Goal: Transaction & Acquisition: Obtain resource

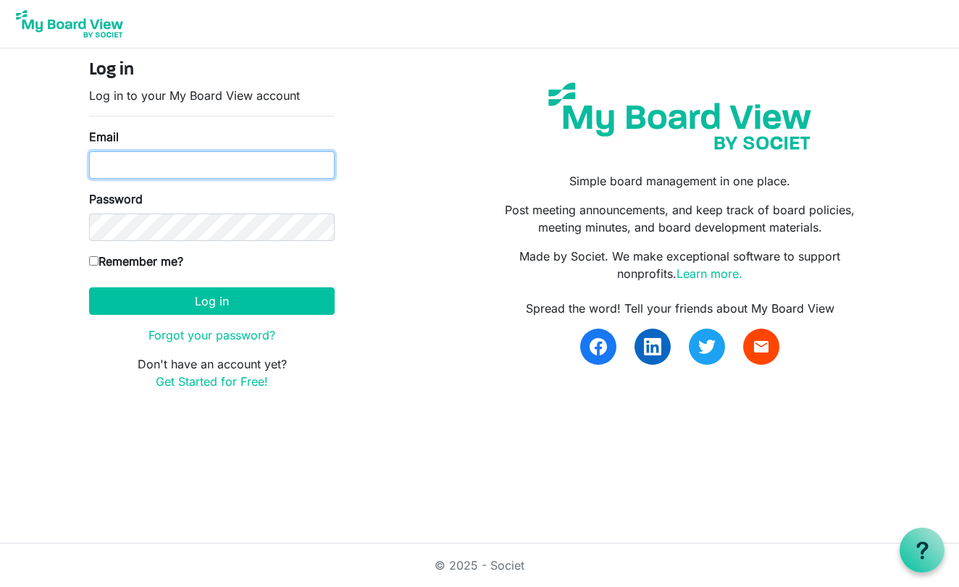
type input "merzm13@gmail.com"
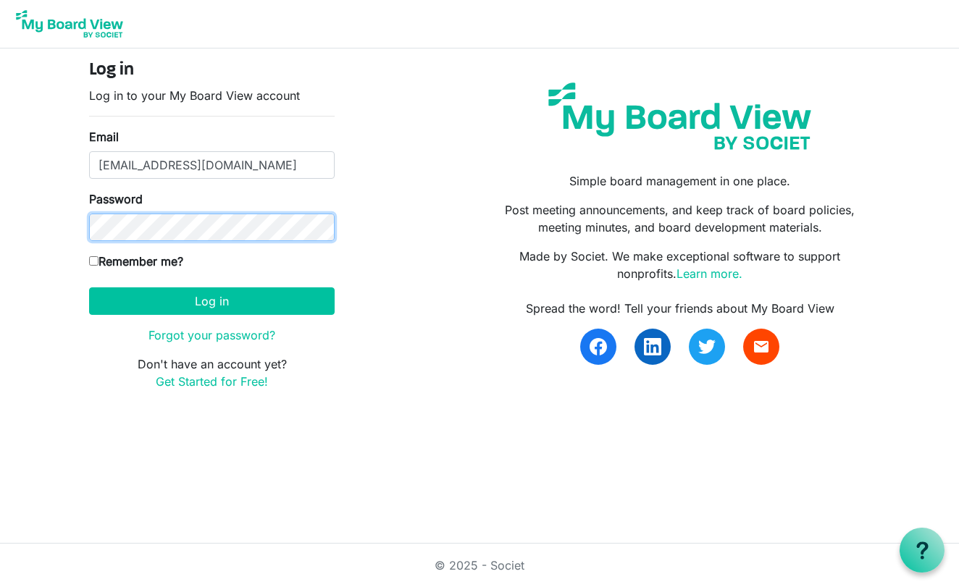
click at [211, 301] on button "Log in" at bounding box center [212, 302] width 246 height 28
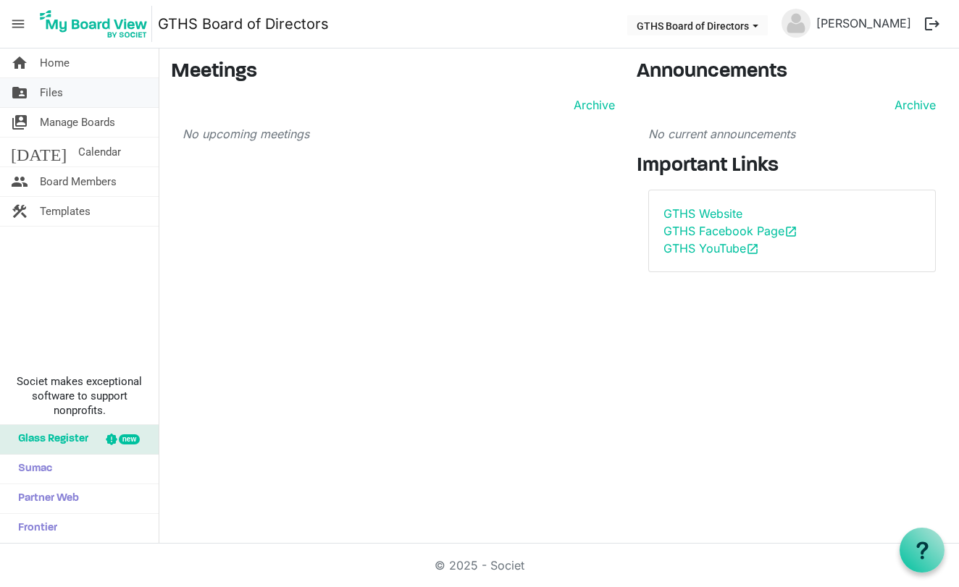
click at [31, 96] on link "folder_shared Files" at bounding box center [79, 92] width 159 height 29
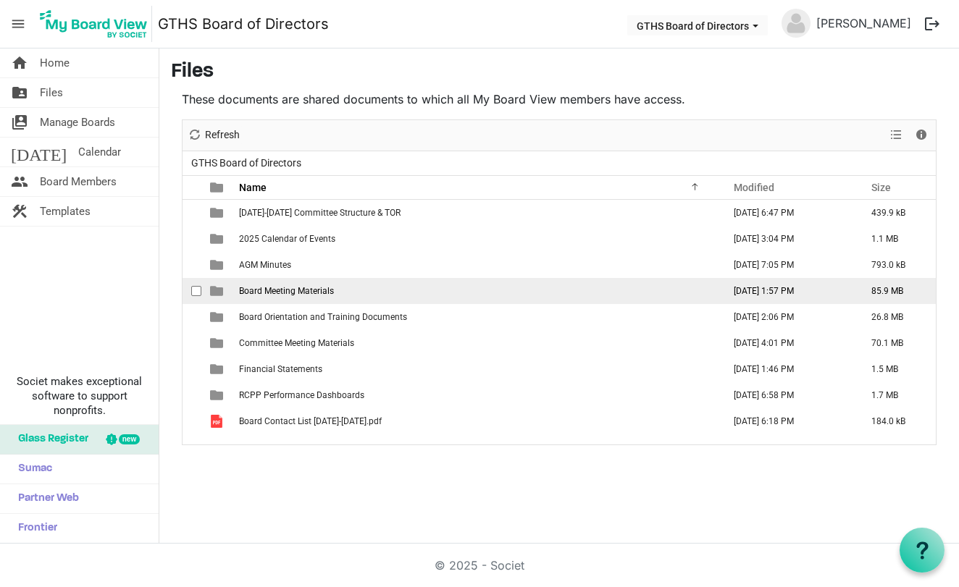
click at [198, 290] on span "checkbox" at bounding box center [196, 291] width 10 height 10
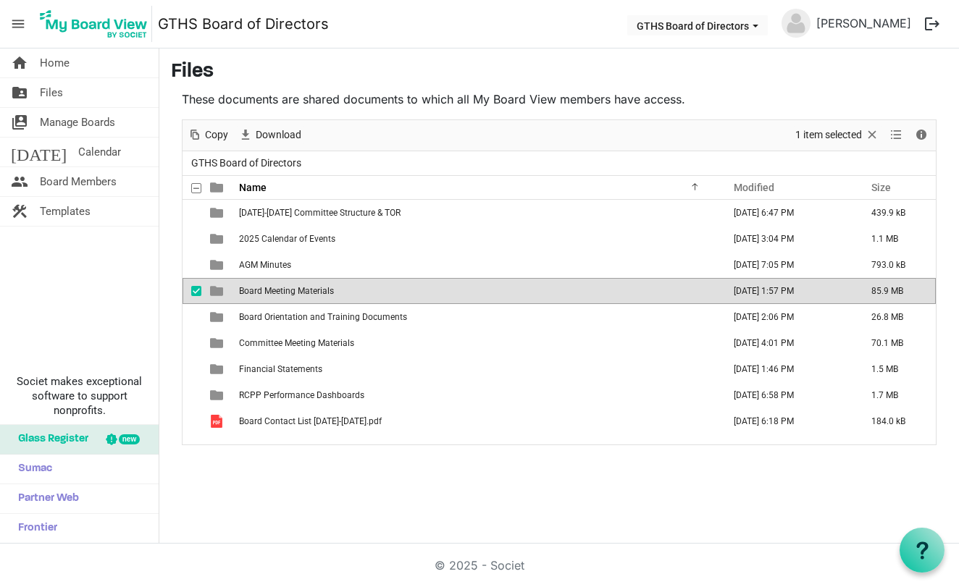
click at [198, 290] on span "checkbox" at bounding box center [196, 291] width 10 height 10
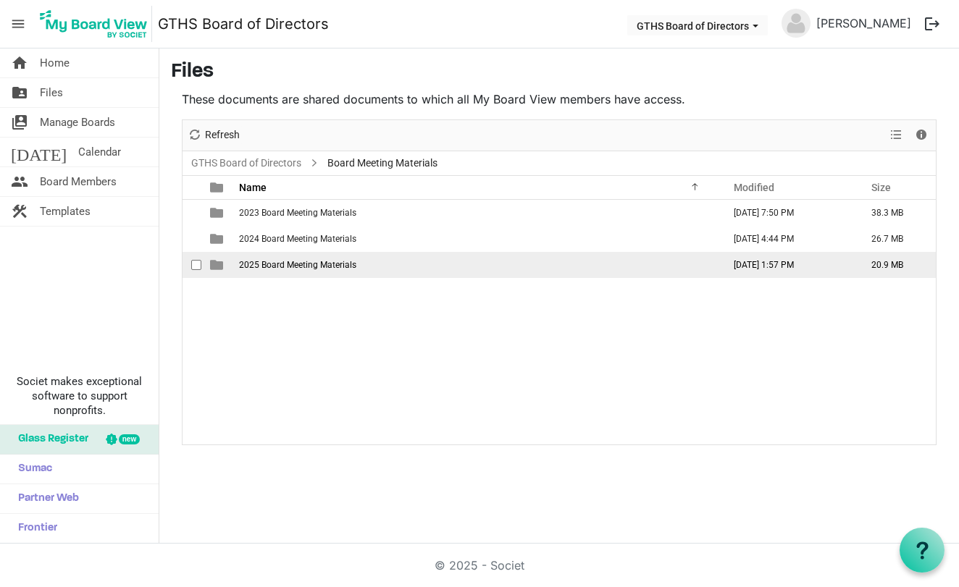
click at [217, 266] on span "is template cell column header type" at bounding box center [216, 265] width 13 height 13
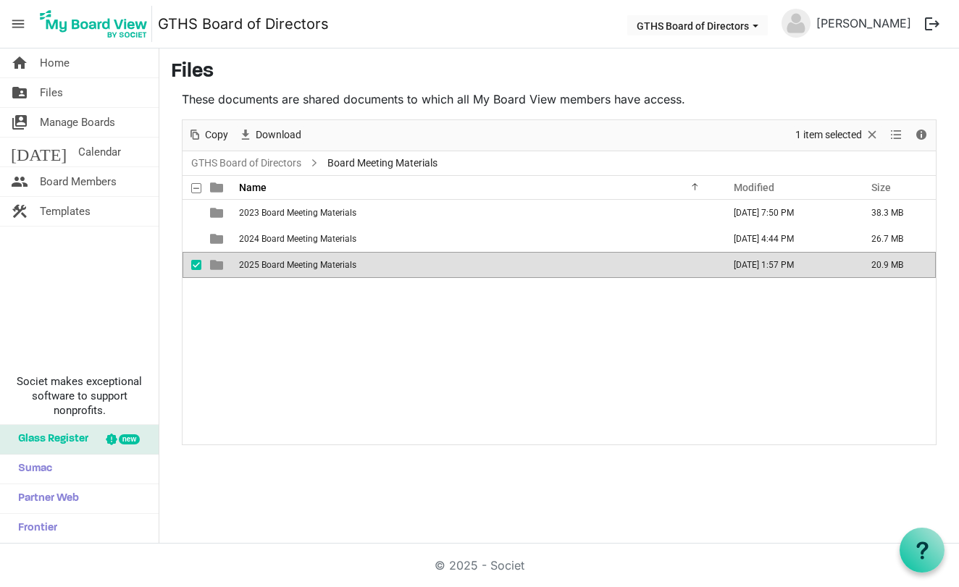
click at [217, 266] on span "is template cell column header type" at bounding box center [216, 265] width 13 height 13
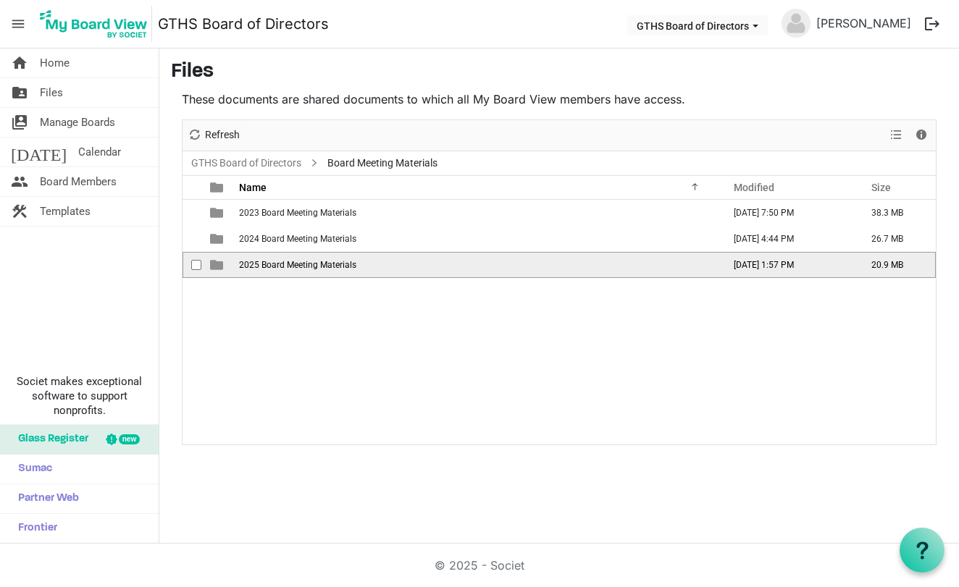
click at [198, 266] on span "checkbox" at bounding box center [196, 265] width 10 height 10
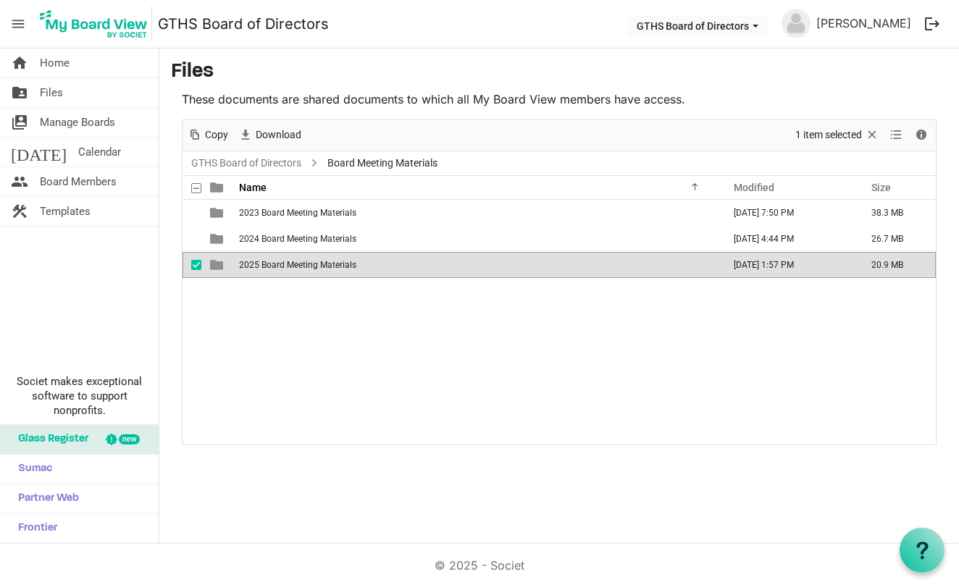
click at [198, 266] on span "checkbox" at bounding box center [196, 265] width 10 height 10
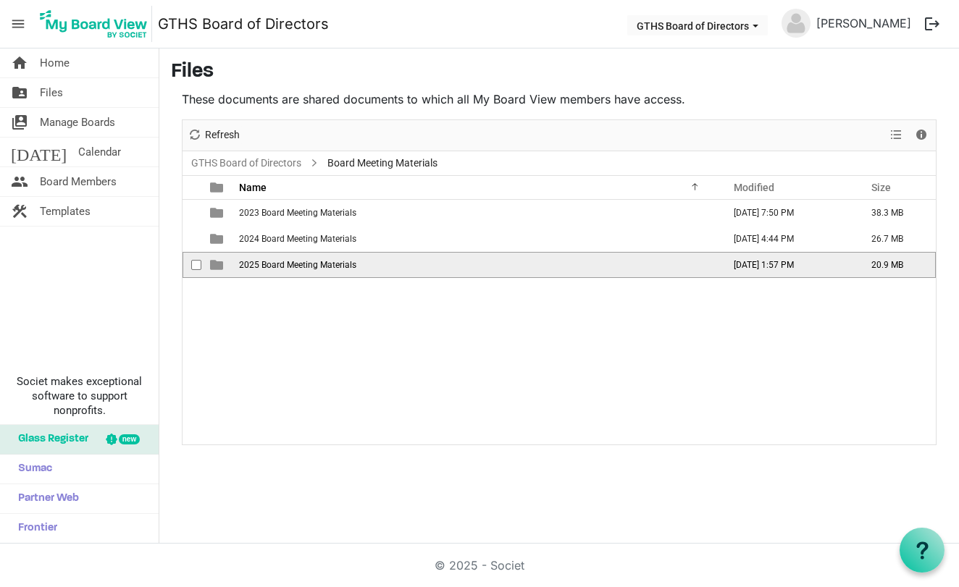
click at [198, 266] on span "checkbox" at bounding box center [196, 265] width 10 height 10
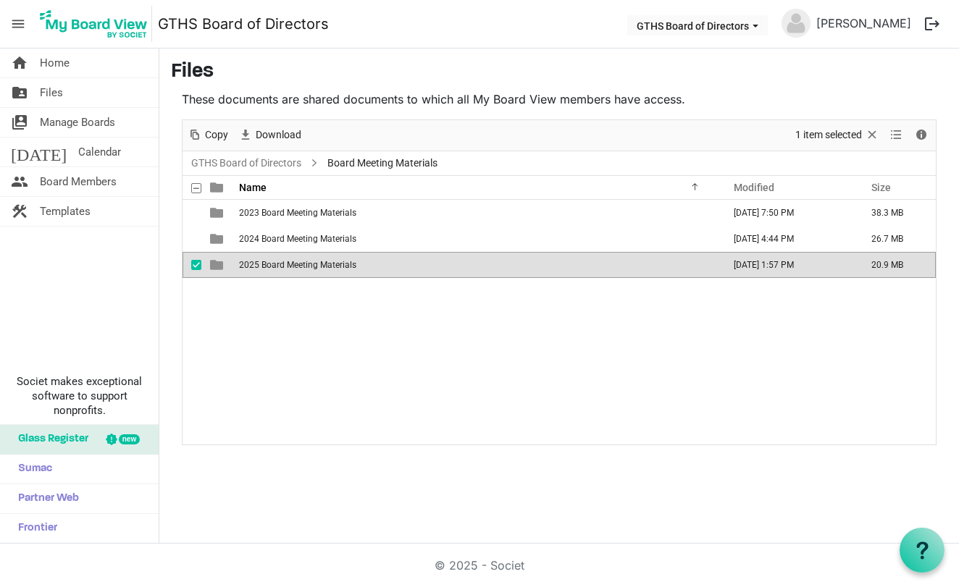
click at [215, 122] on div "Copy" at bounding box center [208, 135] width 51 height 30
click at [216, 135] on span "Copy" at bounding box center [217, 135] width 26 height 18
click at [217, 268] on span "is template cell column header type" at bounding box center [216, 265] width 13 height 13
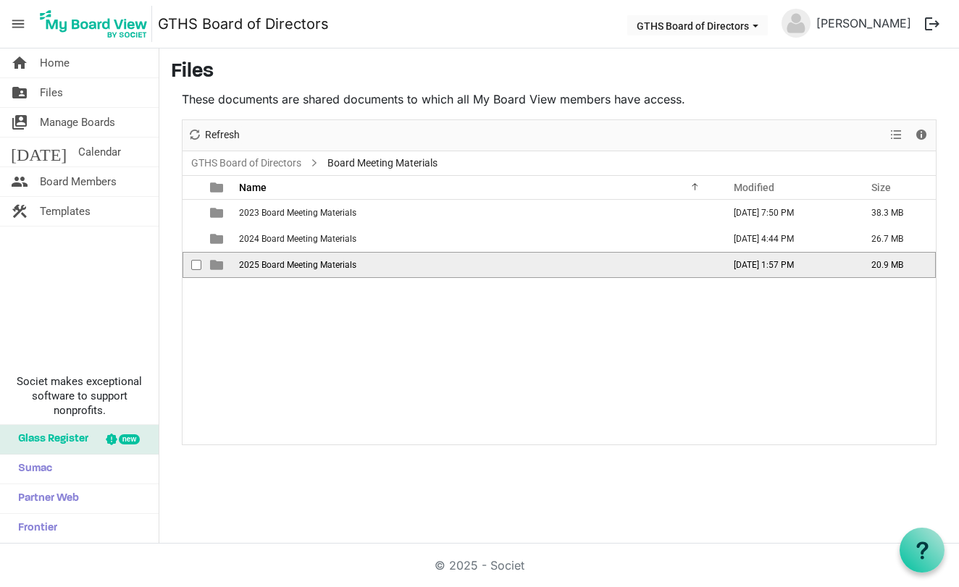
click at [217, 267] on span "is template cell column header type" at bounding box center [216, 265] width 13 height 13
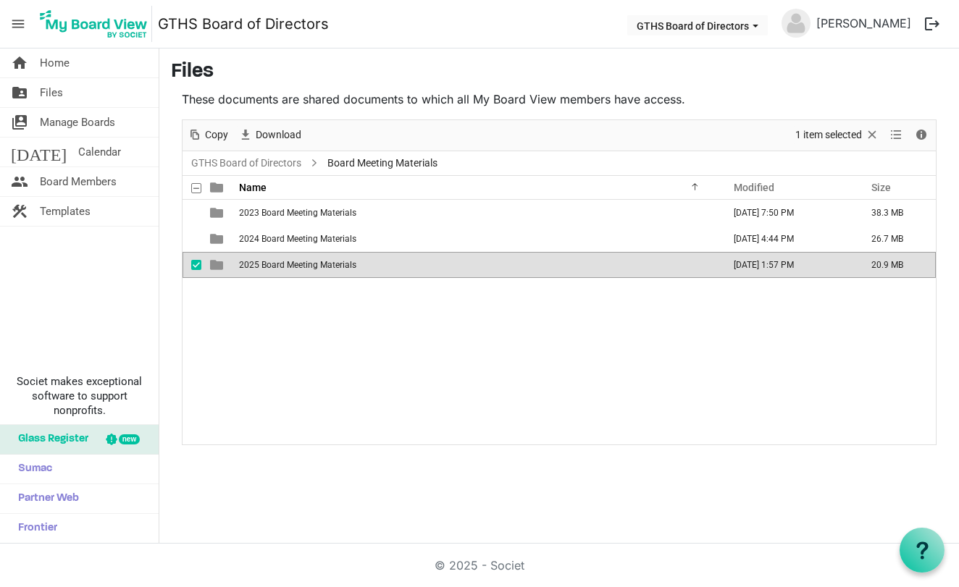
click at [217, 267] on span "is template cell column header type" at bounding box center [216, 265] width 13 height 13
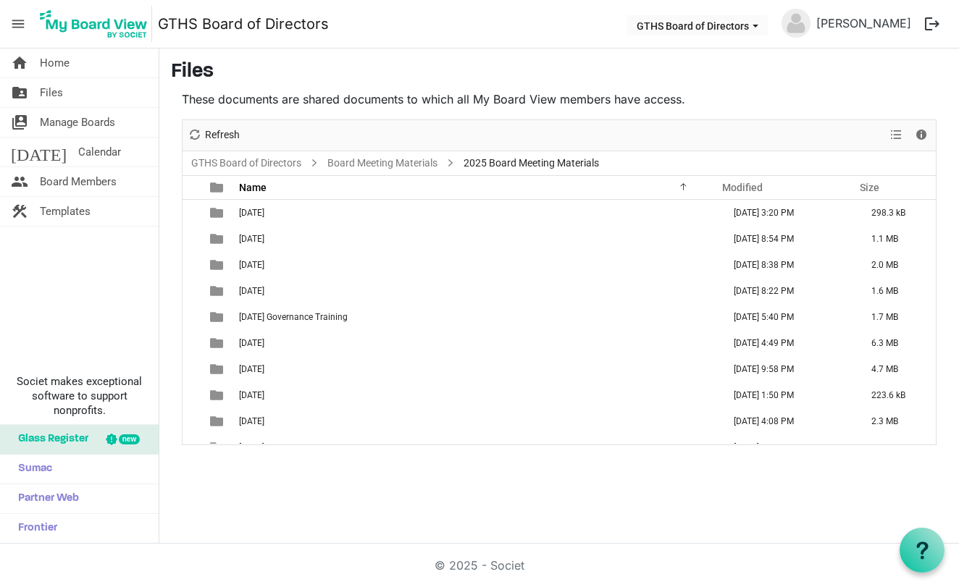
click at [217, 267] on span "is template cell column header type" at bounding box center [216, 265] width 13 height 13
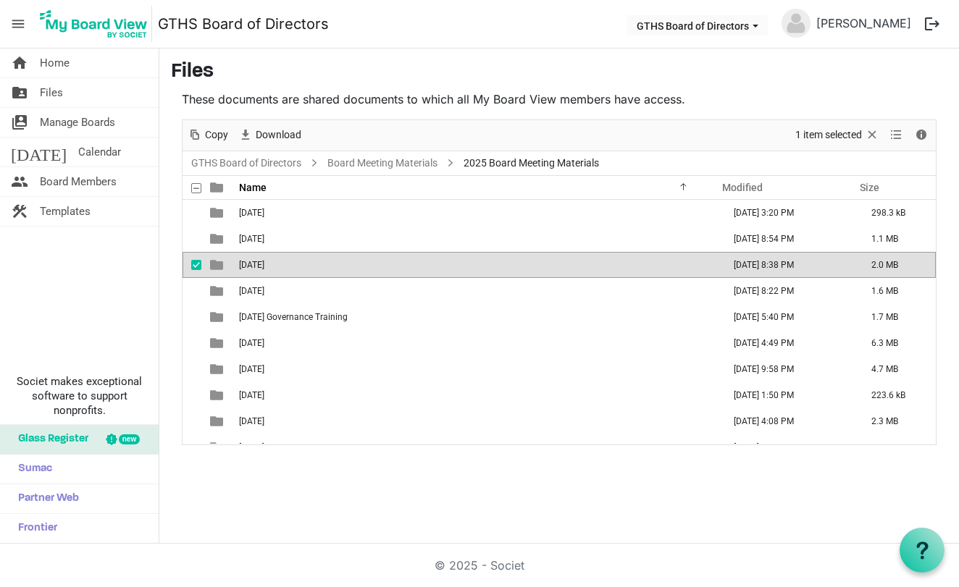
click at [196, 262] on span "checkbox" at bounding box center [196, 265] width 10 height 10
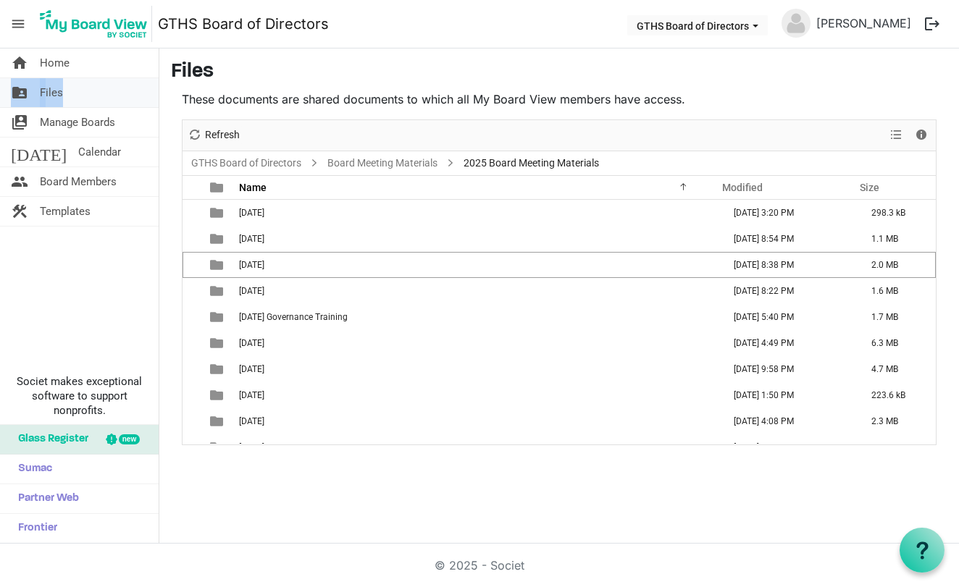
click at [21, 92] on span "folder_shared" at bounding box center [19, 92] width 17 height 29
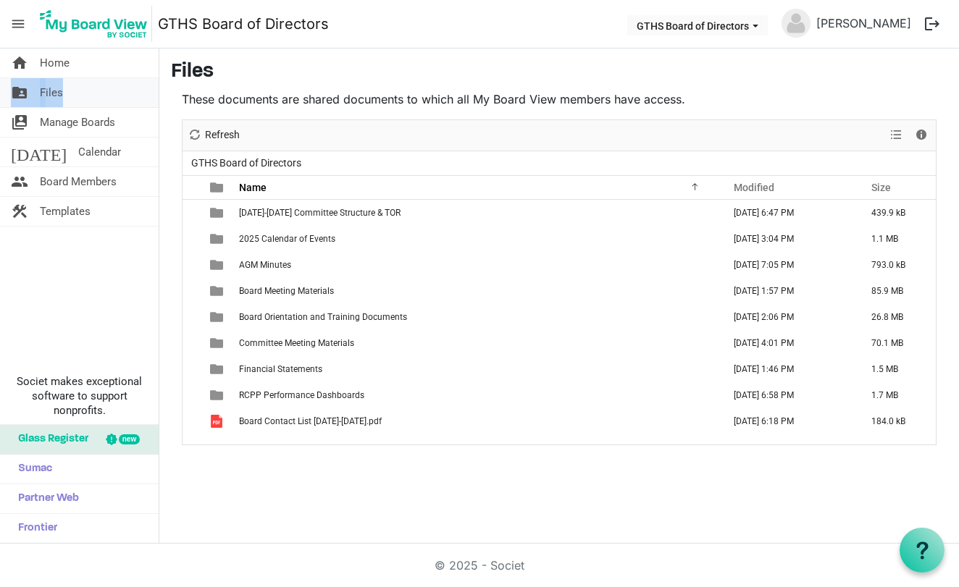
click at [20, 91] on span "folder_shared" at bounding box center [19, 92] width 17 height 29
click at [22, 91] on span "folder_shared" at bounding box center [19, 92] width 17 height 29
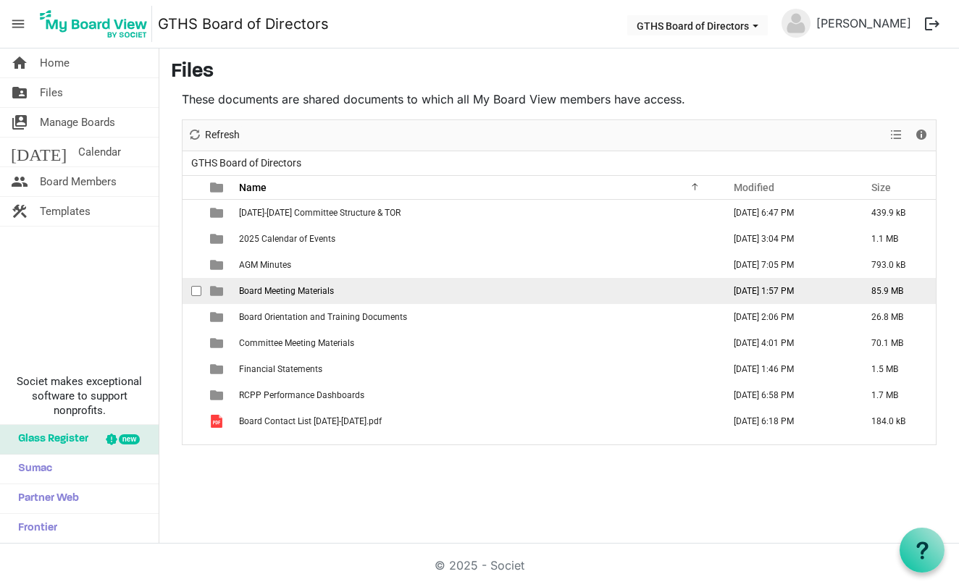
click at [197, 291] on span "checkbox" at bounding box center [196, 291] width 10 height 10
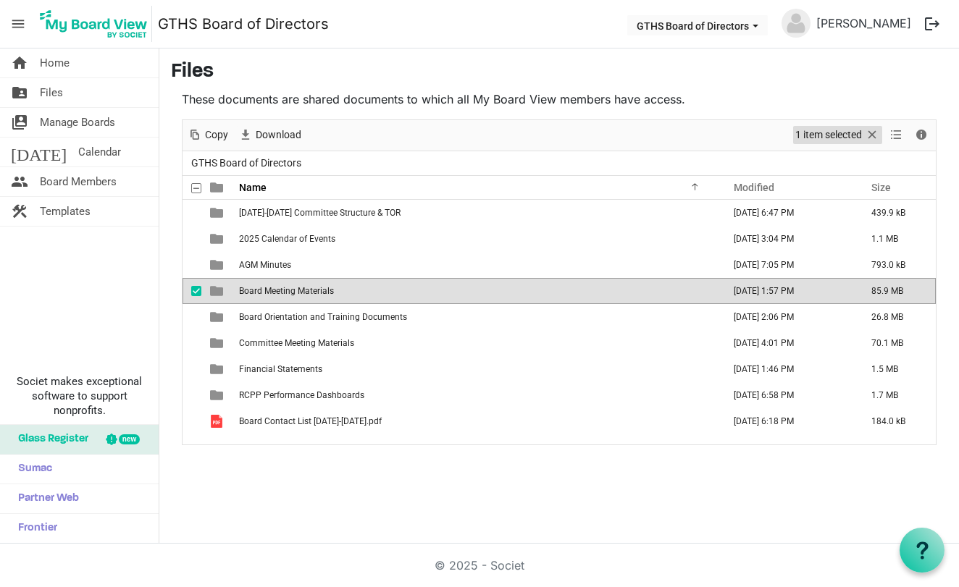
click at [810, 134] on span "1 item selected" at bounding box center [829, 135] width 70 height 18
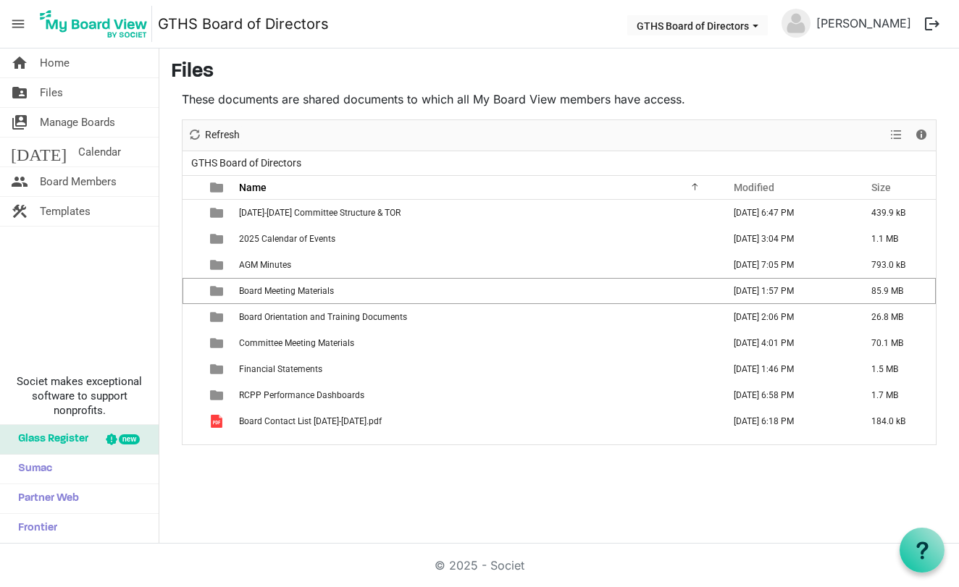
click at [810, 134] on div "New folder Upload Cut Copy Paste Delete Download Rename Sort by Refresh 1 item …" at bounding box center [559, 135] width 753 height 31
click at [221, 131] on span "Refresh" at bounding box center [223, 135] width 38 height 18
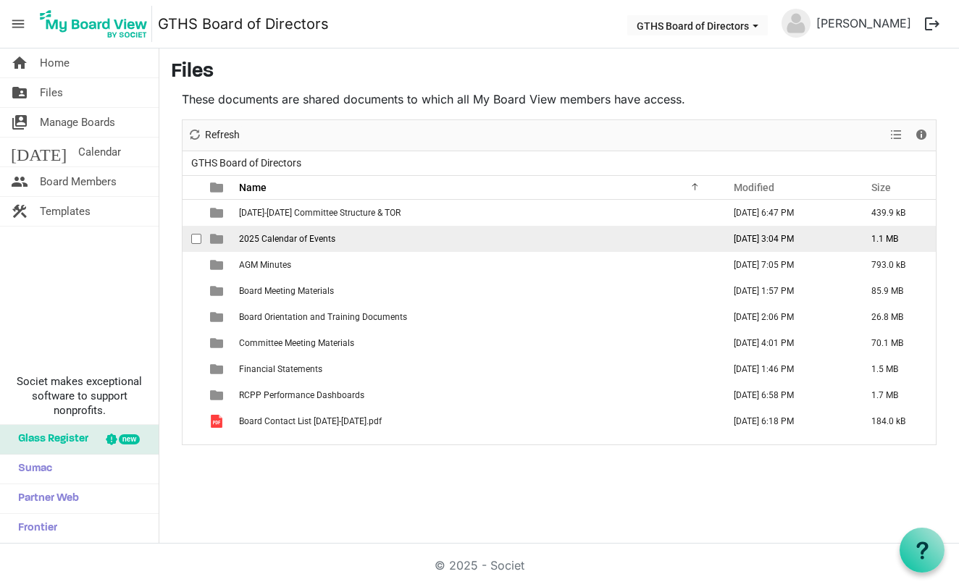
click at [613, 232] on td "2025 Calendar of Events" at bounding box center [477, 239] width 484 height 26
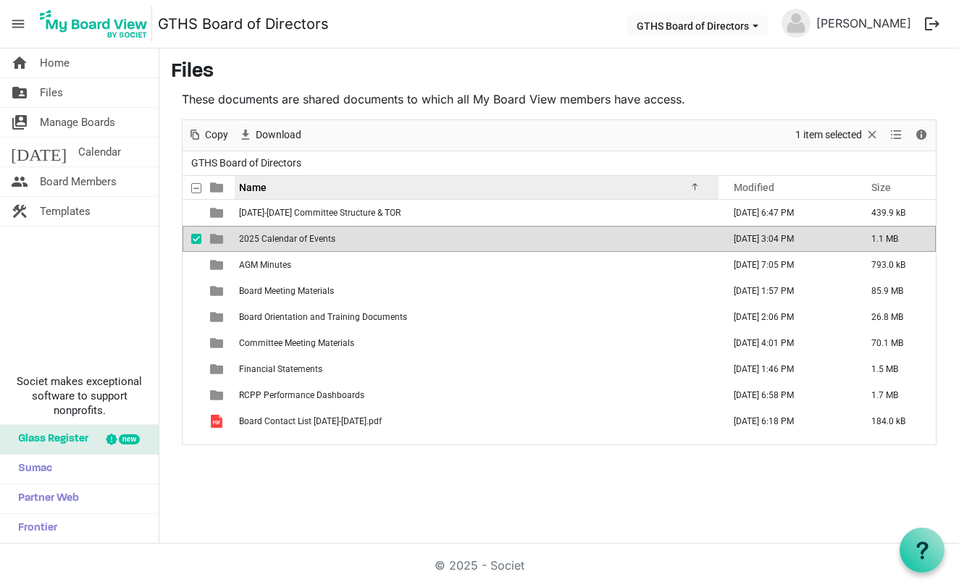
click at [696, 184] on div at bounding box center [692, 184] width 7 height 7
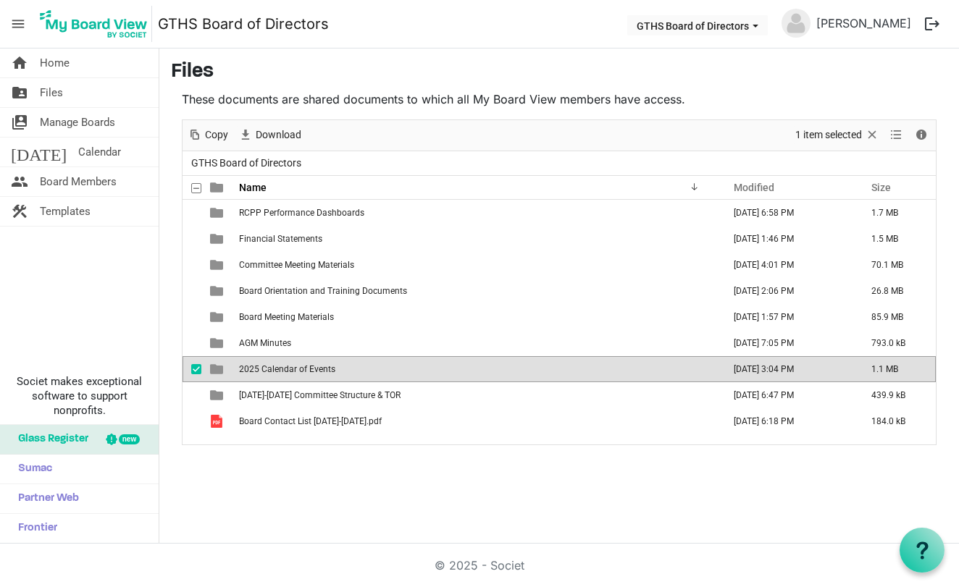
click at [196, 379] on td "checkbox" at bounding box center [192, 369] width 19 height 26
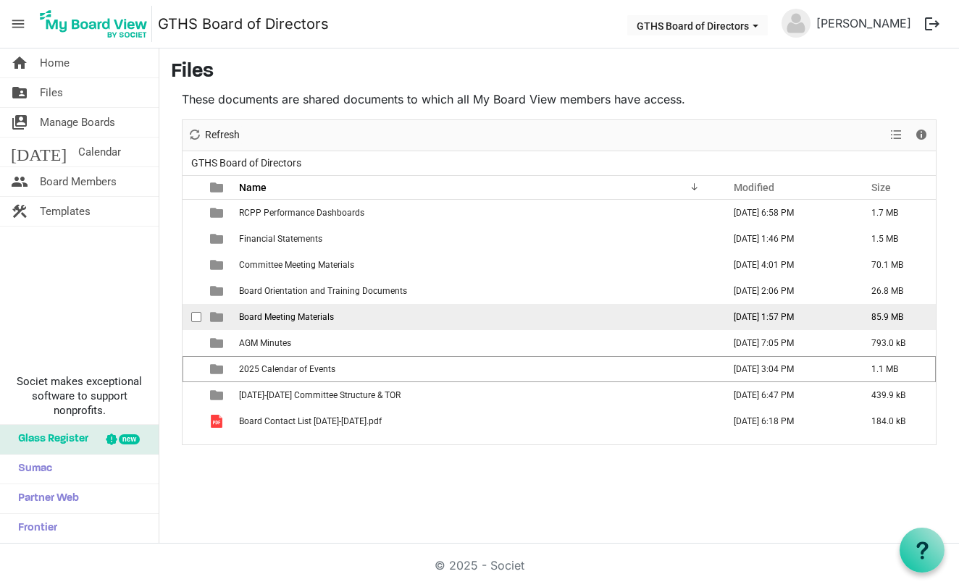
click at [201, 319] on span "checkbox" at bounding box center [196, 317] width 10 height 10
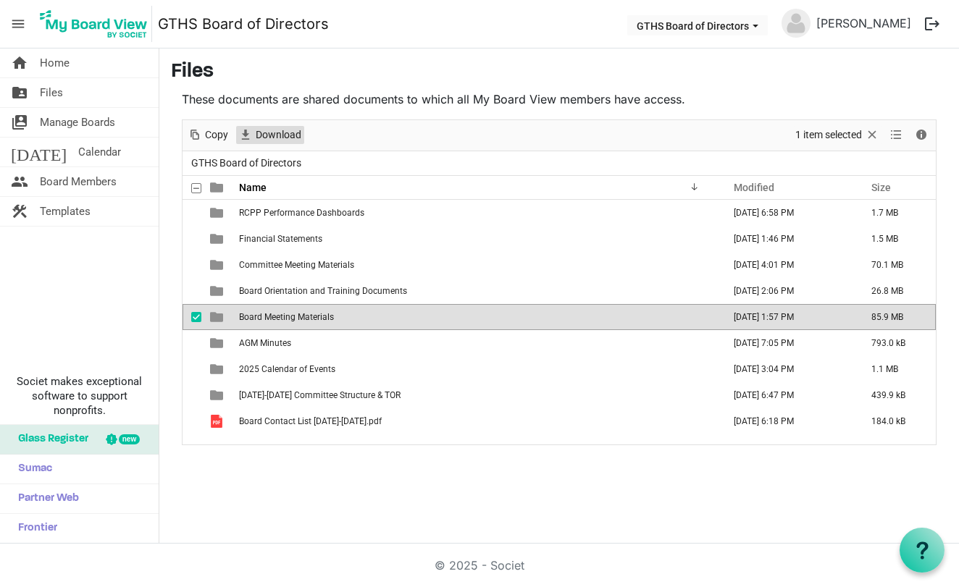
click at [247, 133] on span "Download" at bounding box center [245, 135] width 17 height 18
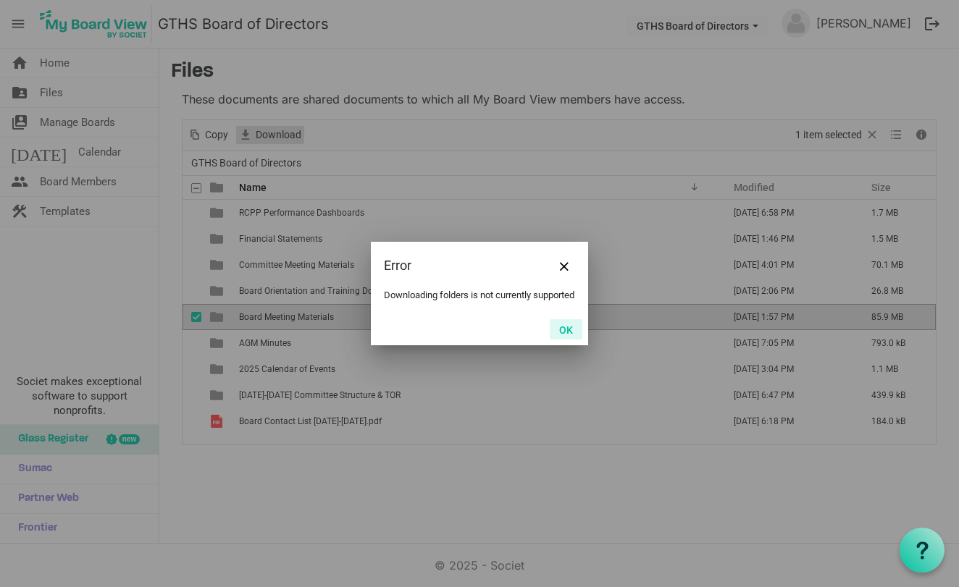
click at [247, 133] on div at bounding box center [479, 293] width 959 height 587
click at [567, 262] on span "Close" at bounding box center [564, 266] width 9 height 9
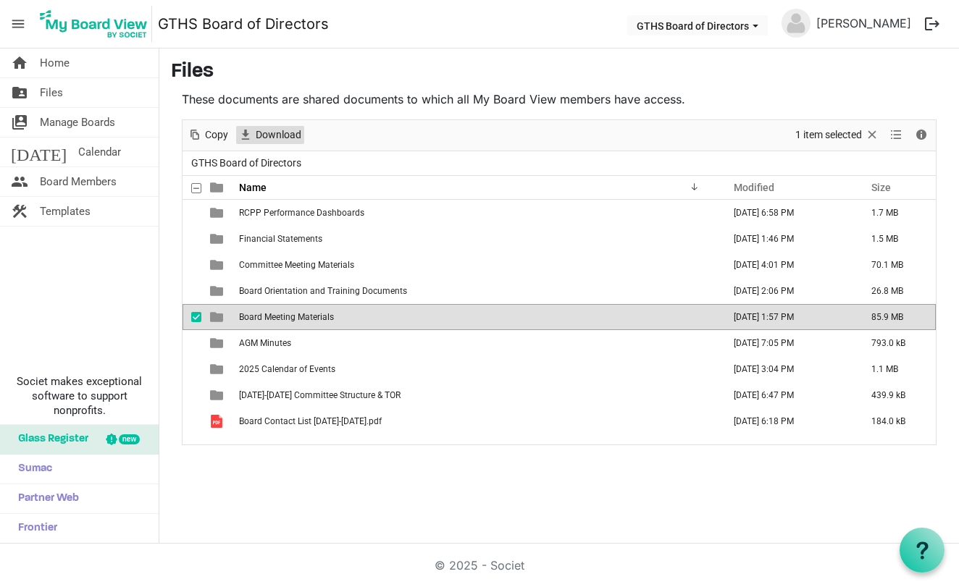
click at [279, 134] on span "Download" at bounding box center [278, 135] width 49 height 18
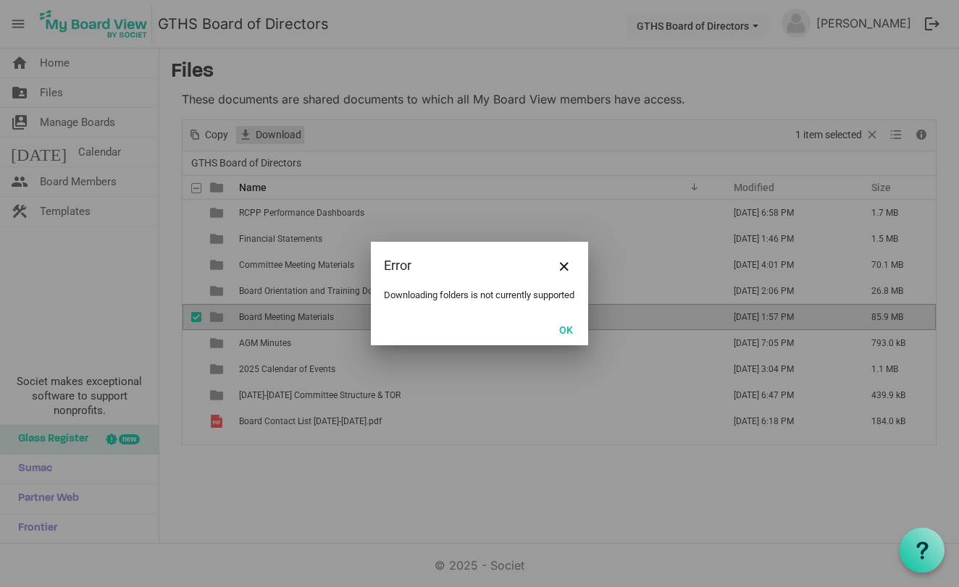
click at [279, 134] on div at bounding box center [479, 293] width 959 height 587
click at [570, 338] on button "OK" at bounding box center [566, 329] width 33 height 20
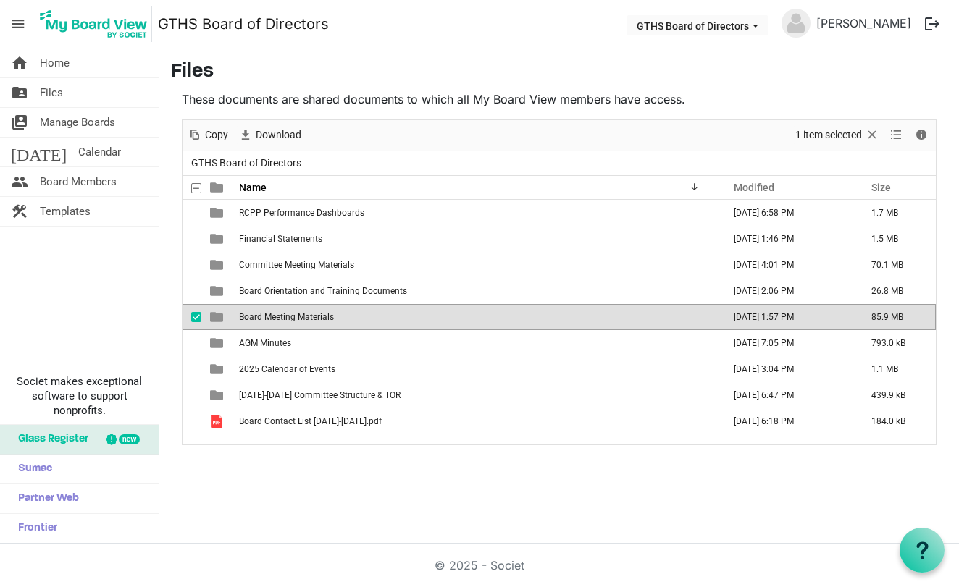
click at [215, 314] on span "is template cell column header type" at bounding box center [216, 317] width 13 height 13
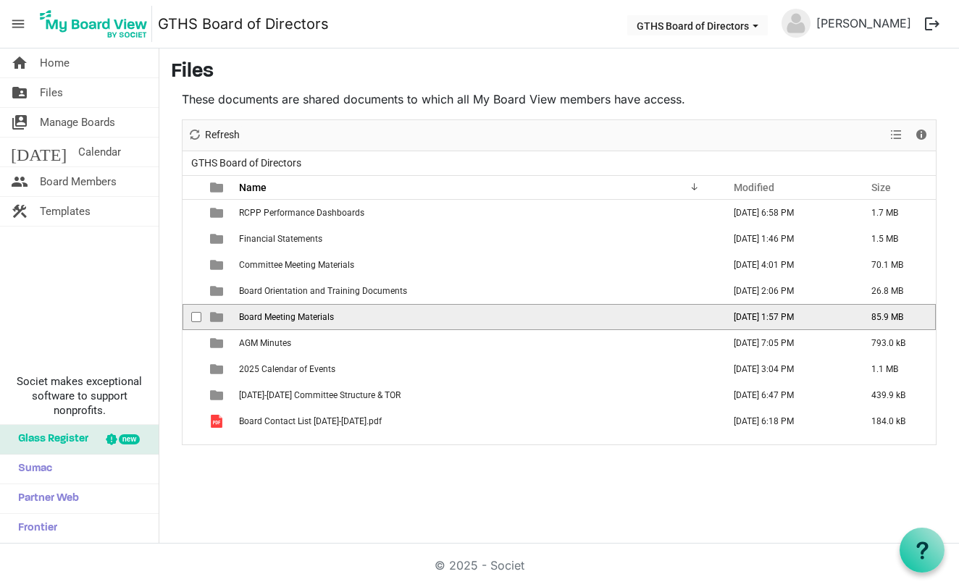
click at [199, 315] on span "checkbox" at bounding box center [196, 317] width 10 height 10
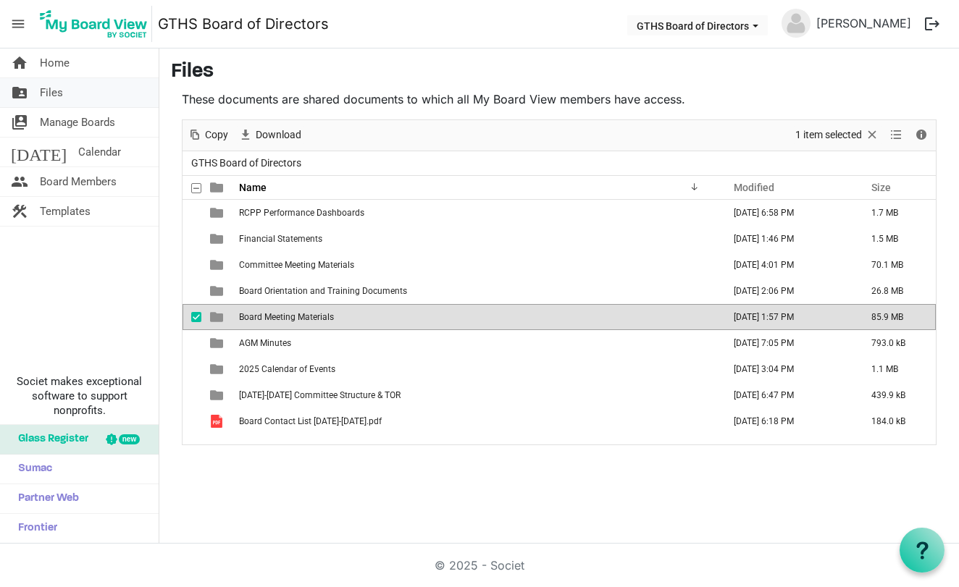
click at [49, 90] on span "Files" at bounding box center [51, 92] width 23 height 29
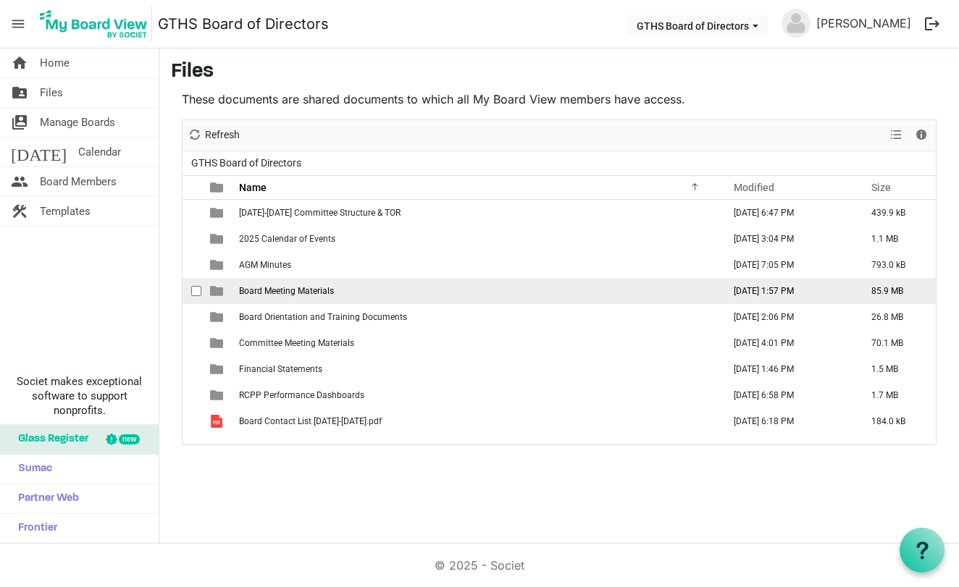
click at [219, 290] on span "is template cell column header type" at bounding box center [216, 291] width 13 height 13
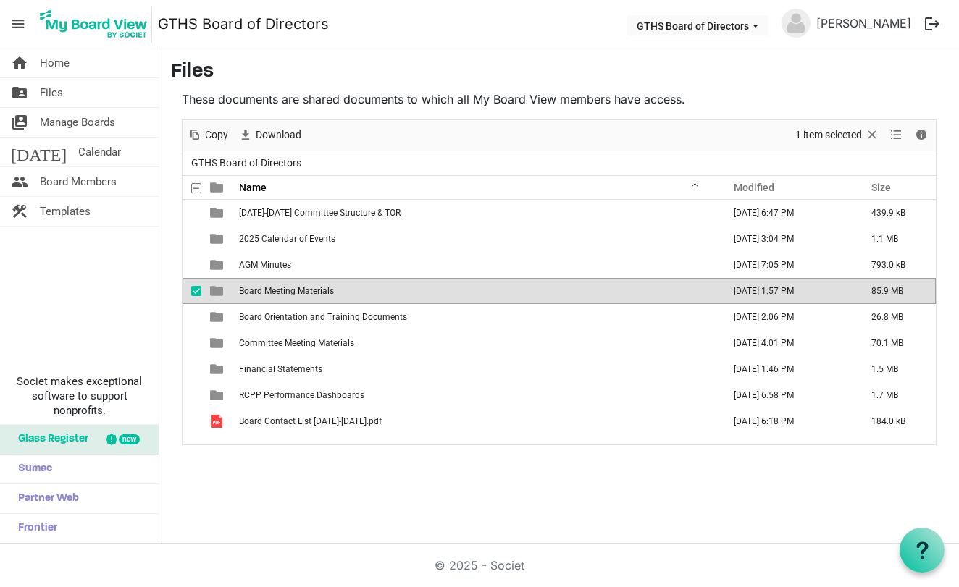
click at [219, 290] on span "is template cell column header type" at bounding box center [216, 291] width 13 height 13
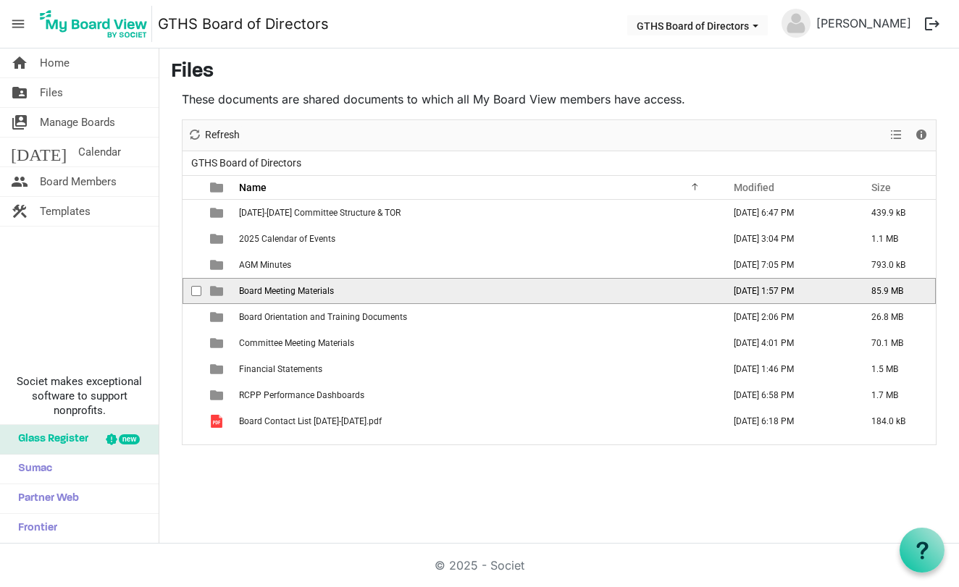
click at [219, 290] on span "is template cell column header type" at bounding box center [216, 291] width 13 height 13
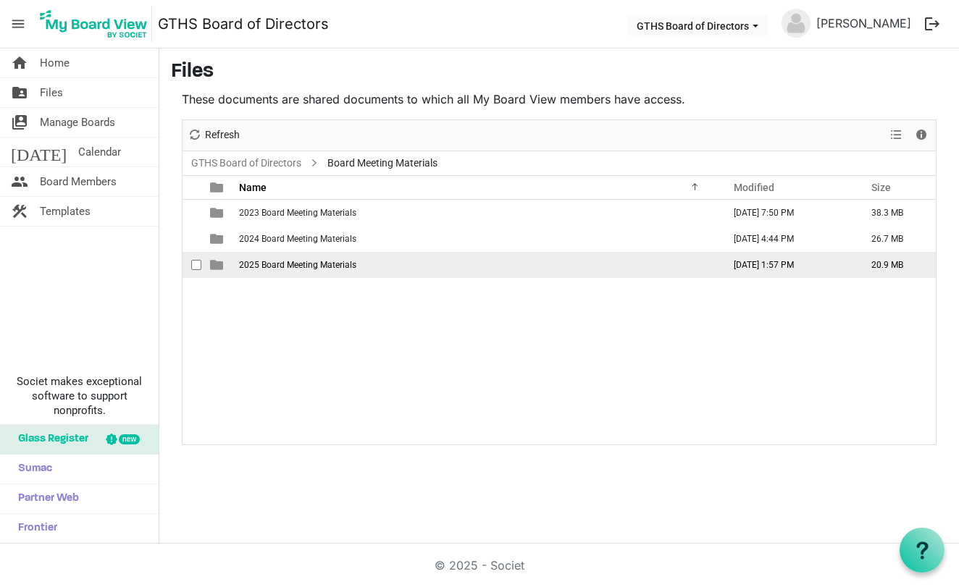
click at [193, 264] on span "checkbox" at bounding box center [196, 265] width 10 height 10
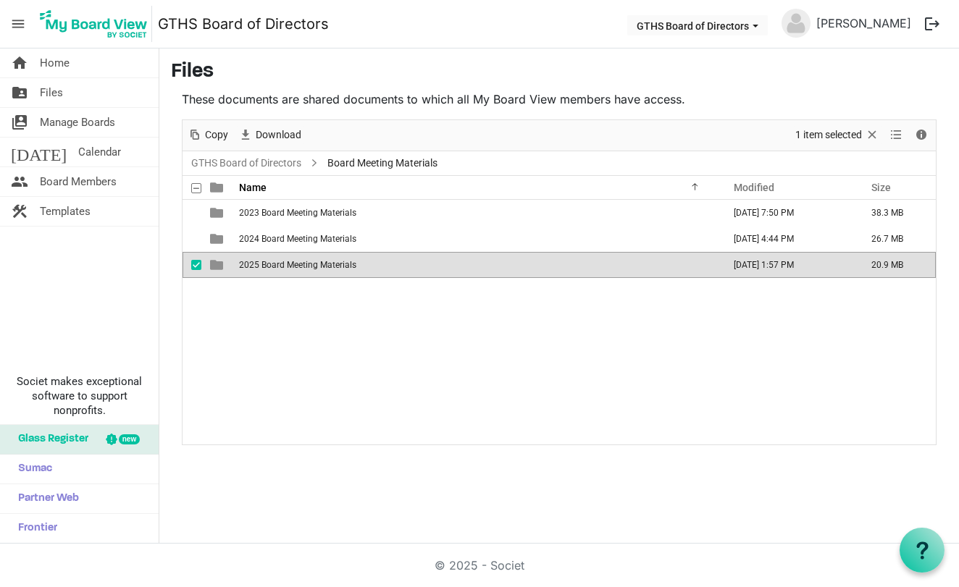
click at [366, 159] on span "Board Meeting Materials" at bounding box center [382, 163] width 116 height 18
click at [314, 162] on span at bounding box center [314, 162] width 14 height 7
click at [417, 162] on span "Board Meeting Materials" at bounding box center [382, 163] width 116 height 18
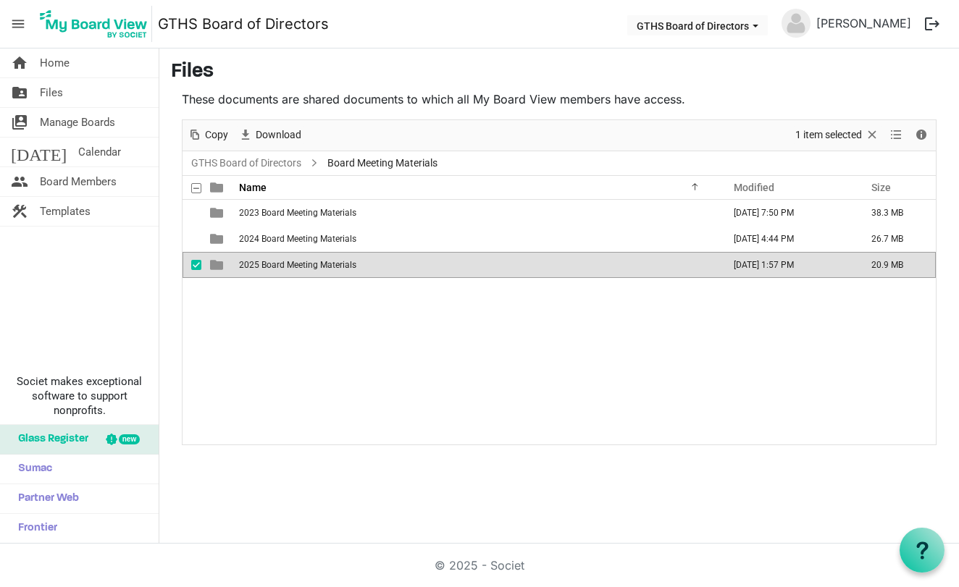
click at [417, 162] on span "Board Meeting Materials" at bounding box center [382, 163] width 116 height 18
click at [248, 130] on span "Download" at bounding box center [245, 135] width 17 height 18
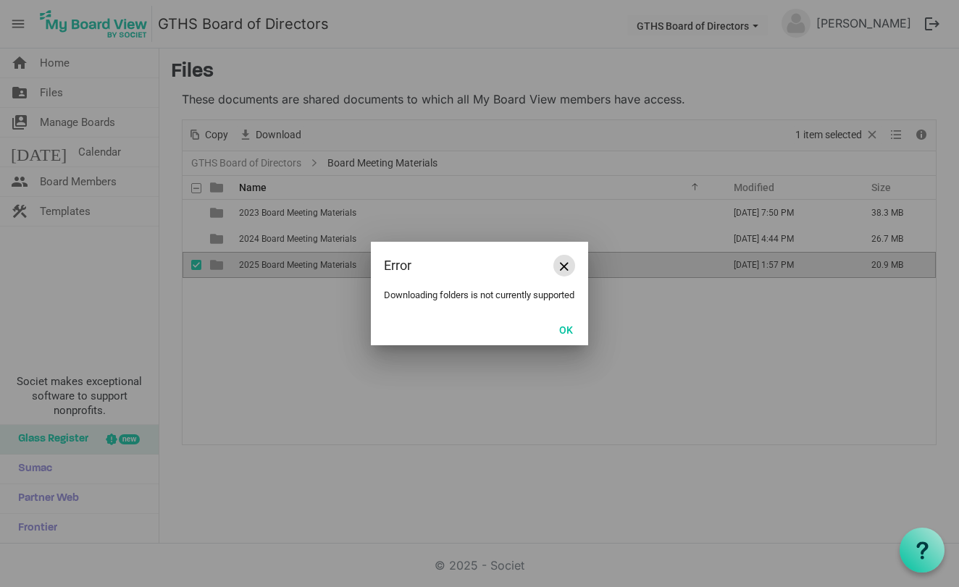
click at [567, 262] on span "Close" at bounding box center [564, 266] width 9 height 9
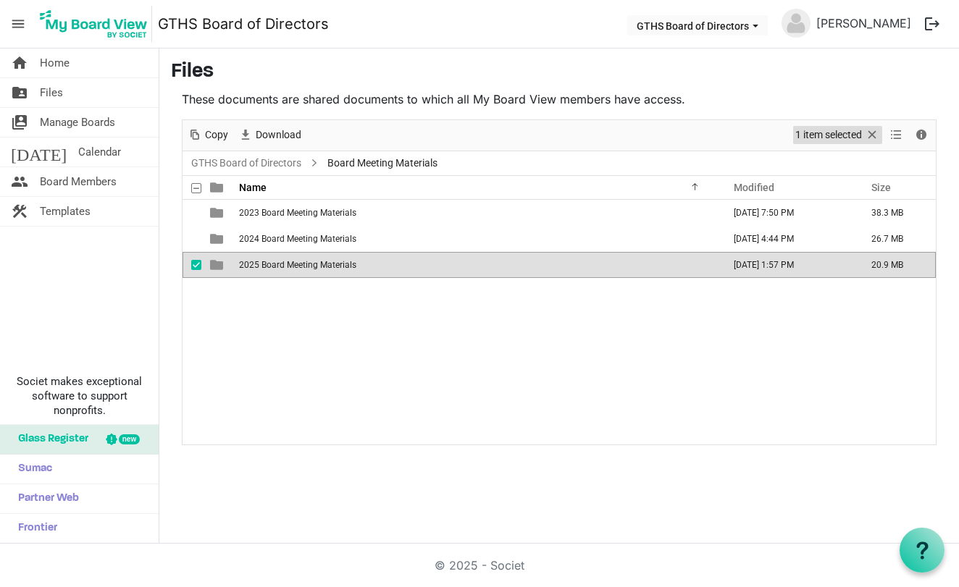
click at [820, 134] on span "1 item selected" at bounding box center [829, 135] width 70 height 18
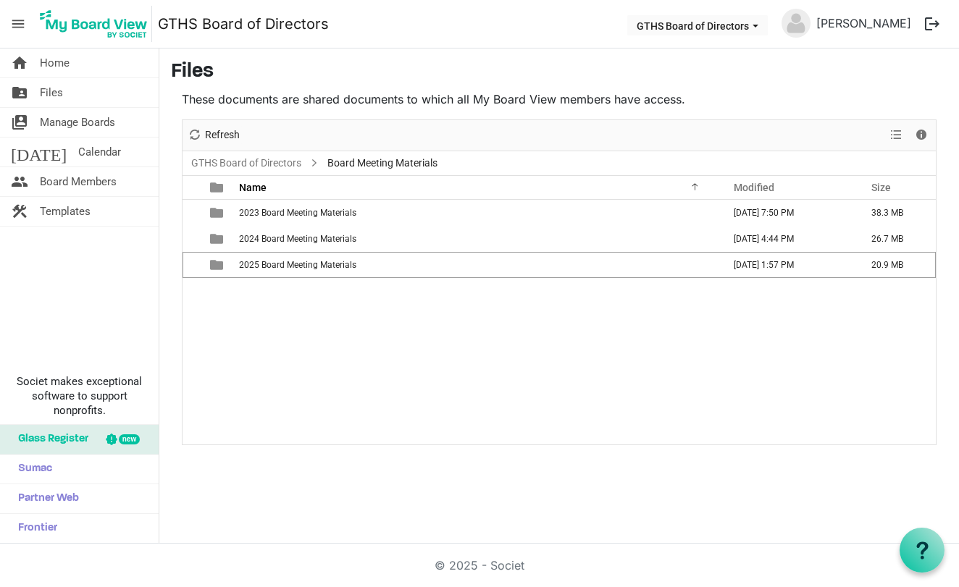
click at [820, 134] on div "New folder Upload Cut Copy Paste Delete Download Rename Sort by Refresh 1 item …" at bounding box center [559, 135] width 753 height 31
click at [896, 132] on span "View dropdownbutton" at bounding box center [895, 135] width 17 height 18
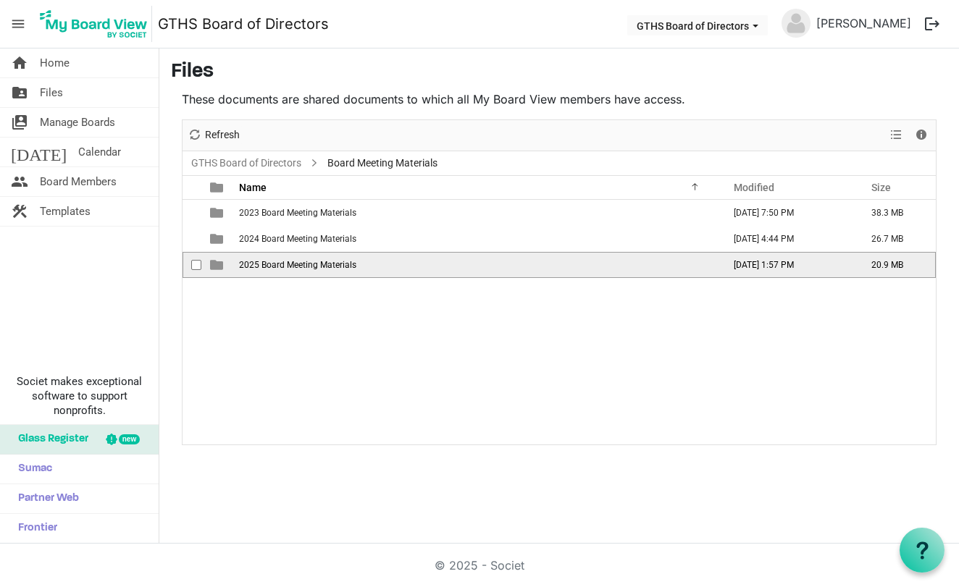
click at [196, 264] on span "checkbox" at bounding box center [196, 265] width 10 height 10
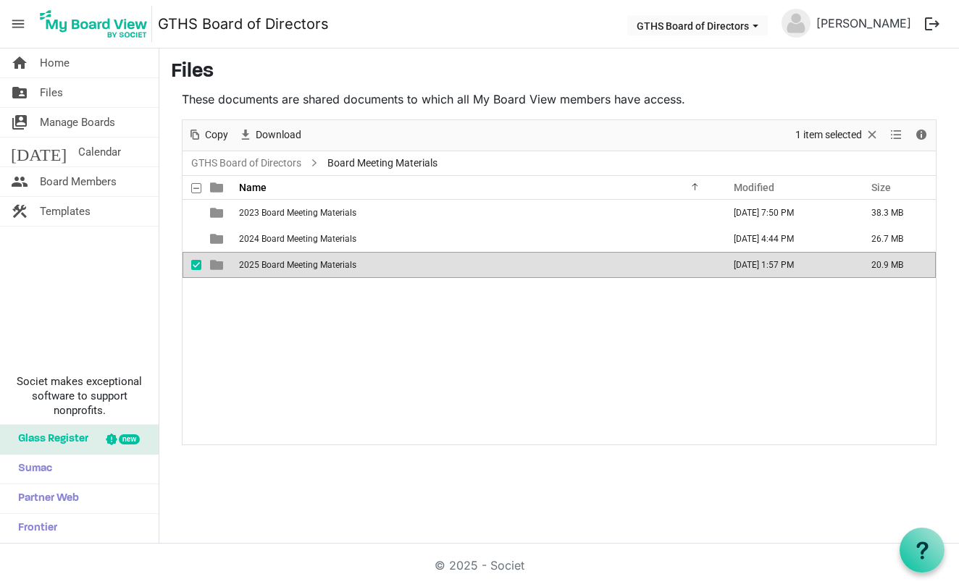
drag, startPoint x: 219, startPoint y: 266, endPoint x: 212, endPoint y: 261, distance: 8.3
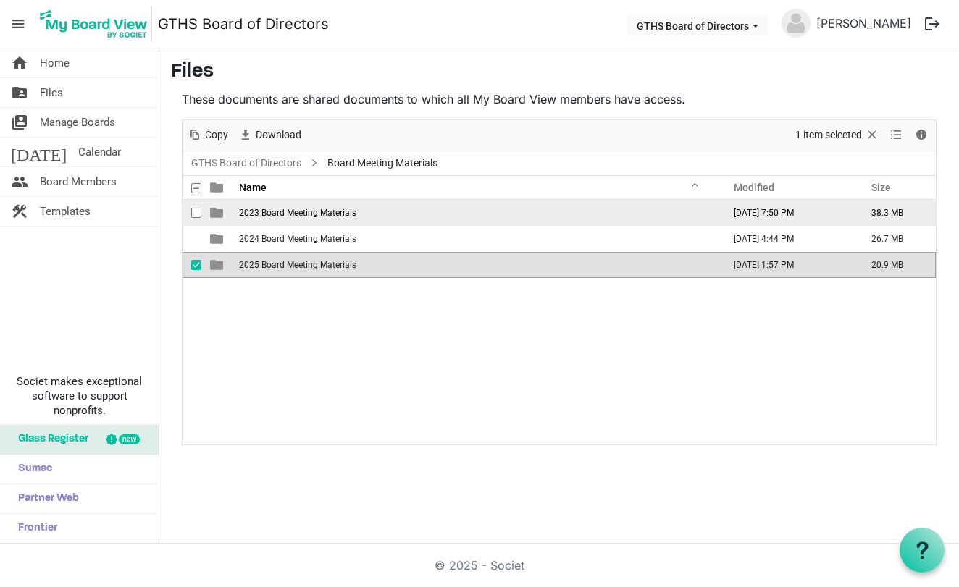
drag, startPoint x: 216, startPoint y: 262, endPoint x: 232, endPoint y: 220, distance: 45.2
click at [233, 219] on tbody "2023 Board Meeting Materials February 15, 2024 7:50 PM 38.3 MB 2024 Board Meeti…" at bounding box center [559, 239] width 753 height 78
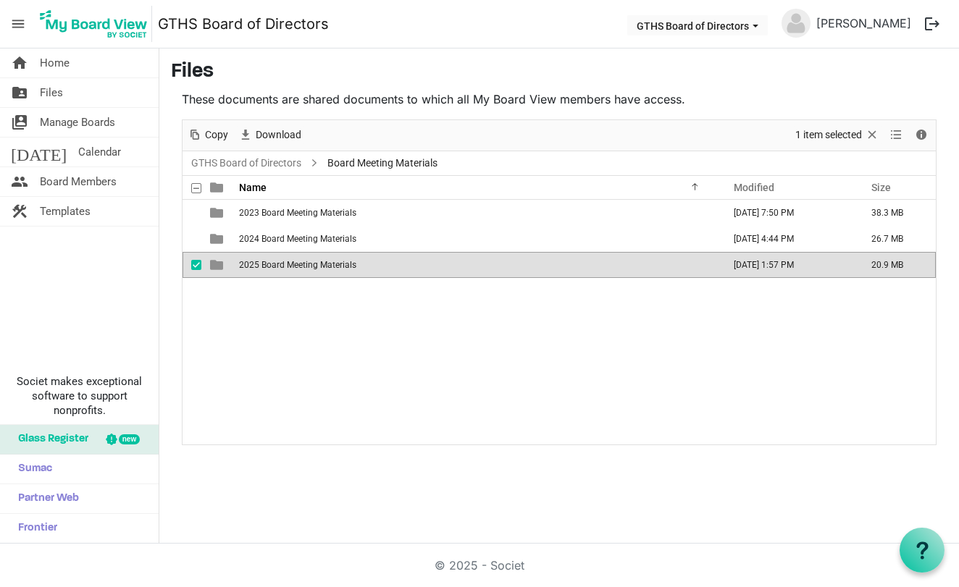
click at [217, 265] on span "is template cell column header type" at bounding box center [216, 265] width 13 height 13
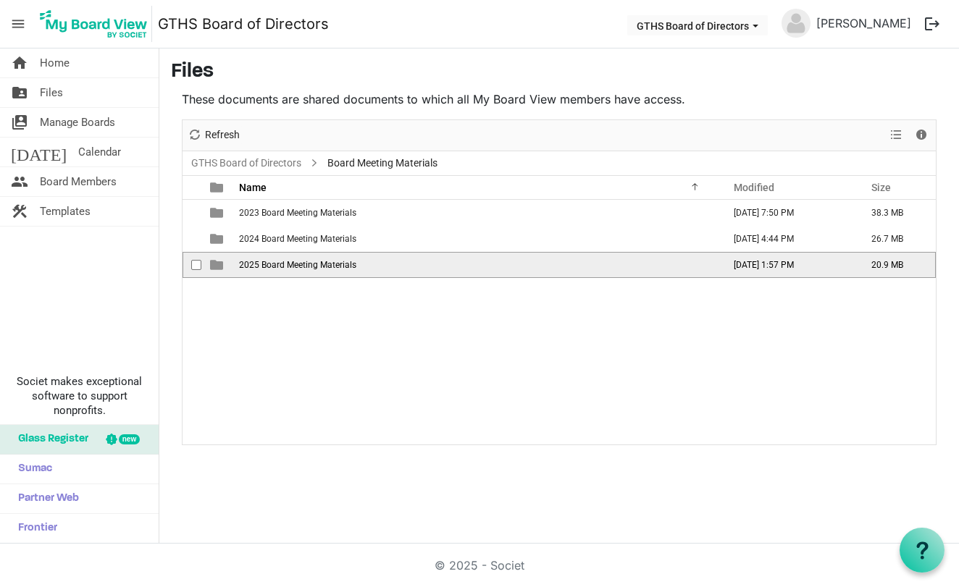
click at [198, 264] on span "checkbox" at bounding box center [196, 265] width 10 height 10
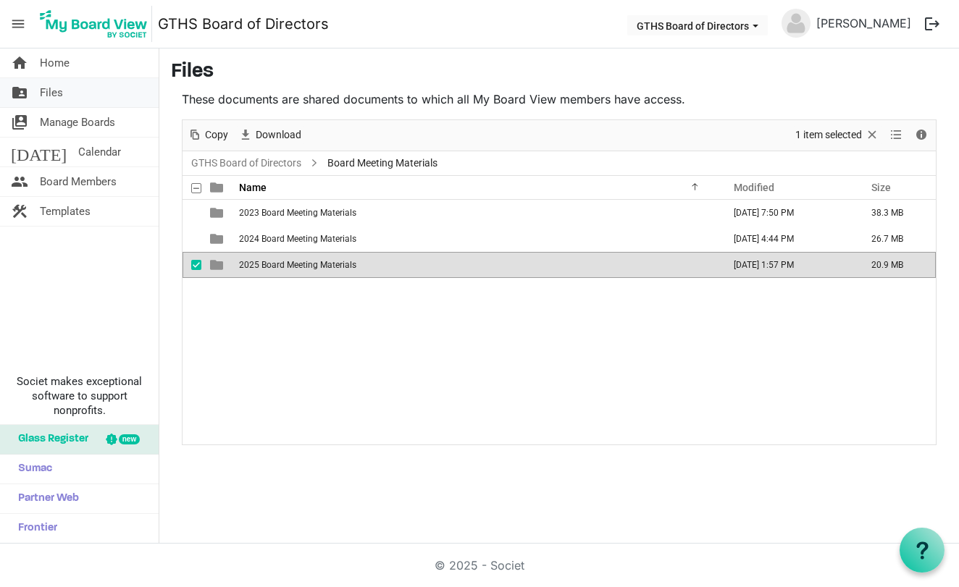
click at [54, 92] on span "Files" at bounding box center [51, 92] width 23 height 29
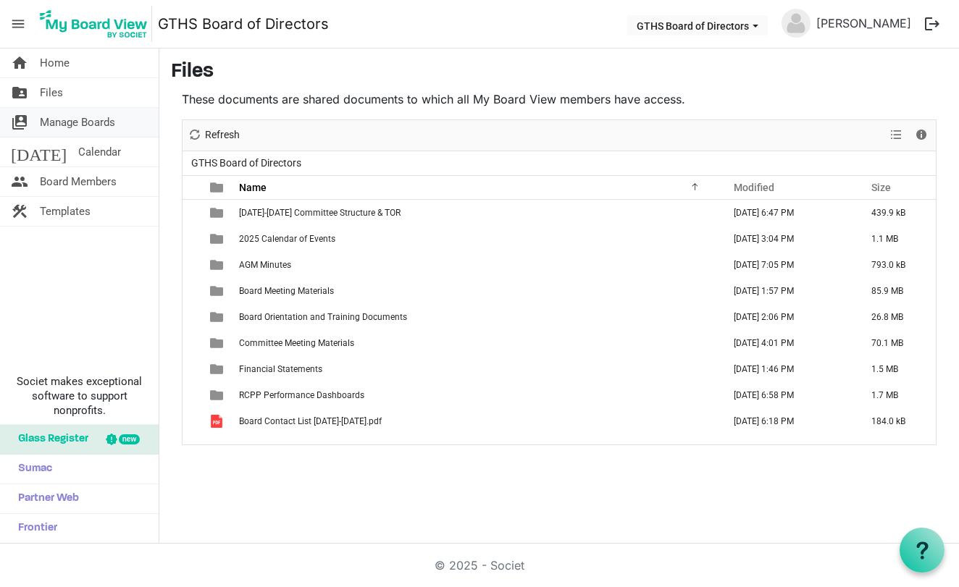
click at [80, 131] on span "Manage Boards" at bounding box center [77, 122] width 75 height 29
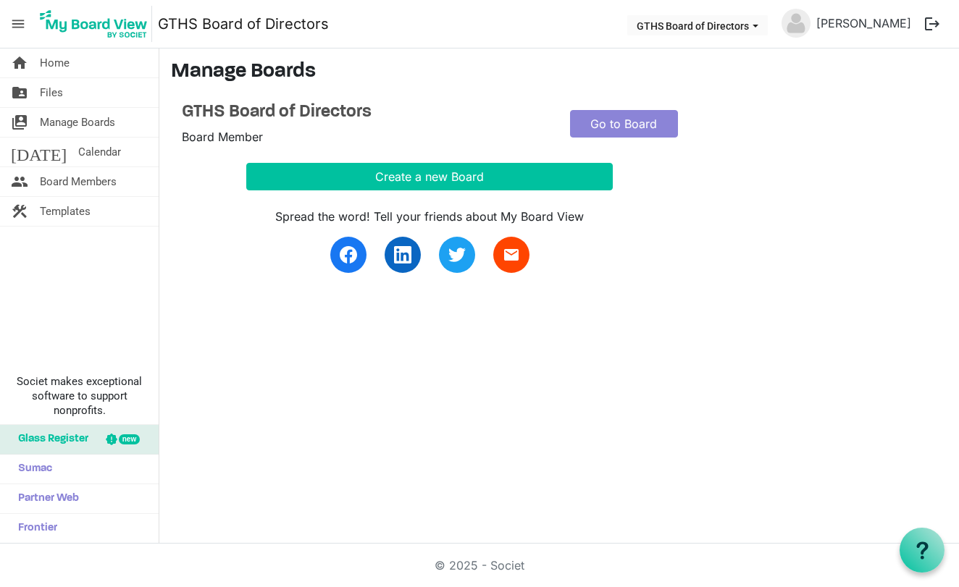
click at [190, 189] on div "Create a new Board" at bounding box center [559, 177] width 776 height 28
click at [629, 122] on link "Go to Board" at bounding box center [624, 124] width 108 height 28
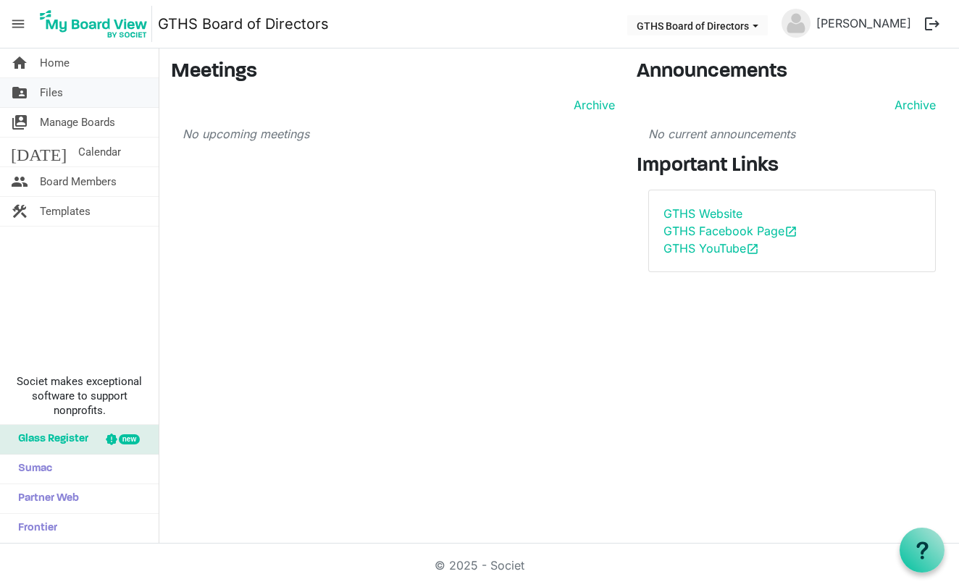
click at [46, 92] on span "Files" at bounding box center [51, 92] width 23 height 29
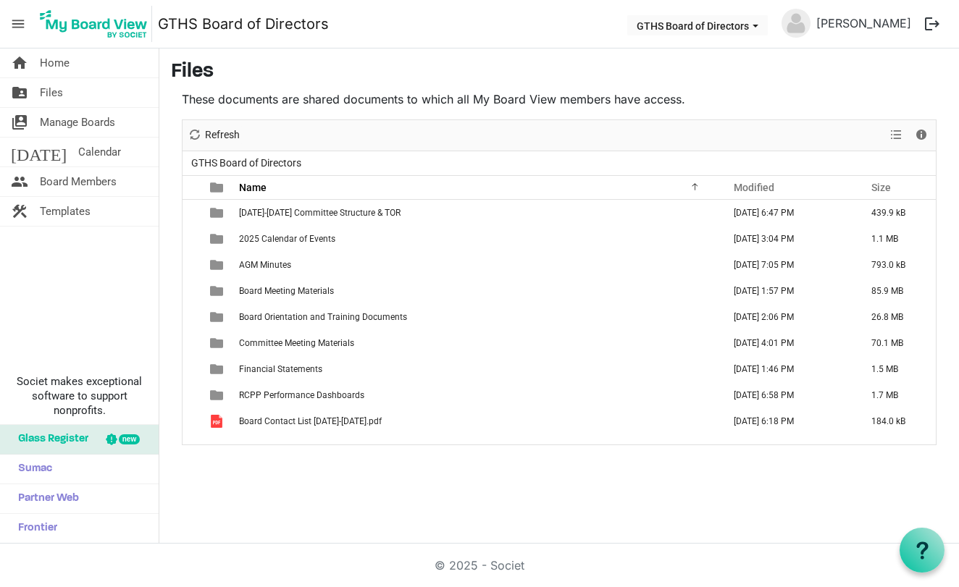
click at [46, 92] on span "Files" at bounding box center [51, 92] width 23 height 29
click at [51, 90] on span "Files" at bounding box center [51, 92] width 23 height 29
click at [162, 256] on main "Files These documents are shared documents to which all My Board View members h…" at bounding box center [559, 253] width 800 height 408
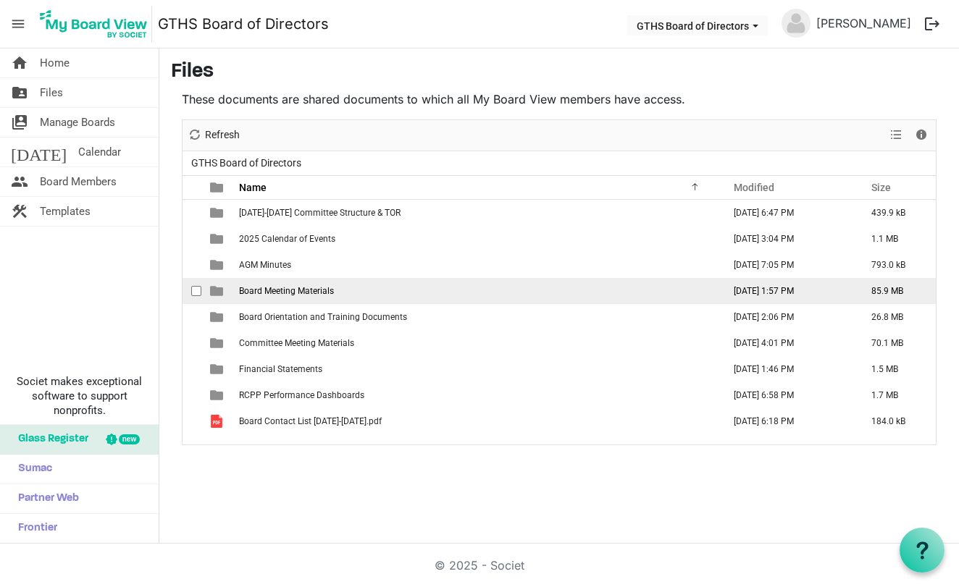
click at [196, 290] on span "checkbox" at bounding box center [196, 291] width 10 height 10
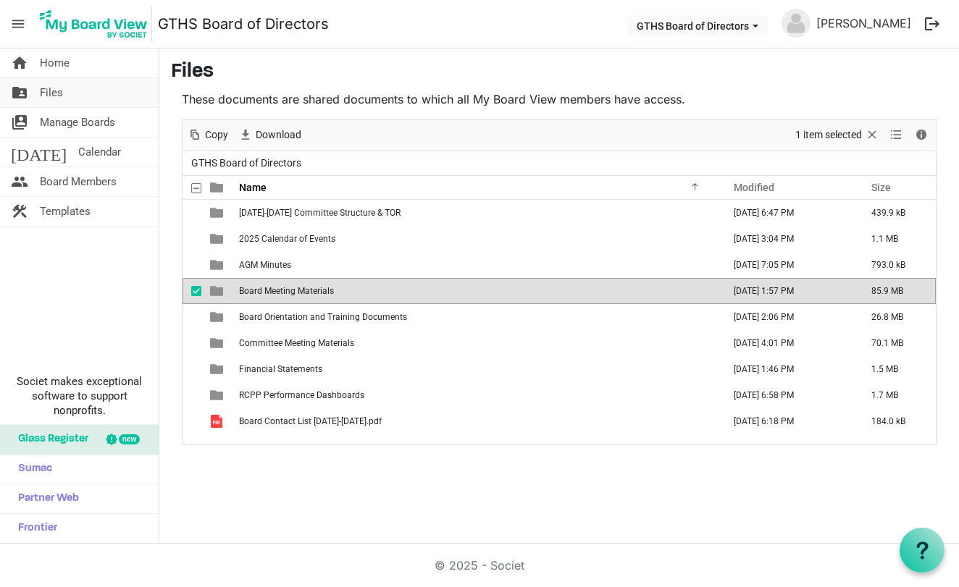
click at [54, 91] on span "Files" at bounding box center [51, 92] width 23 height 29
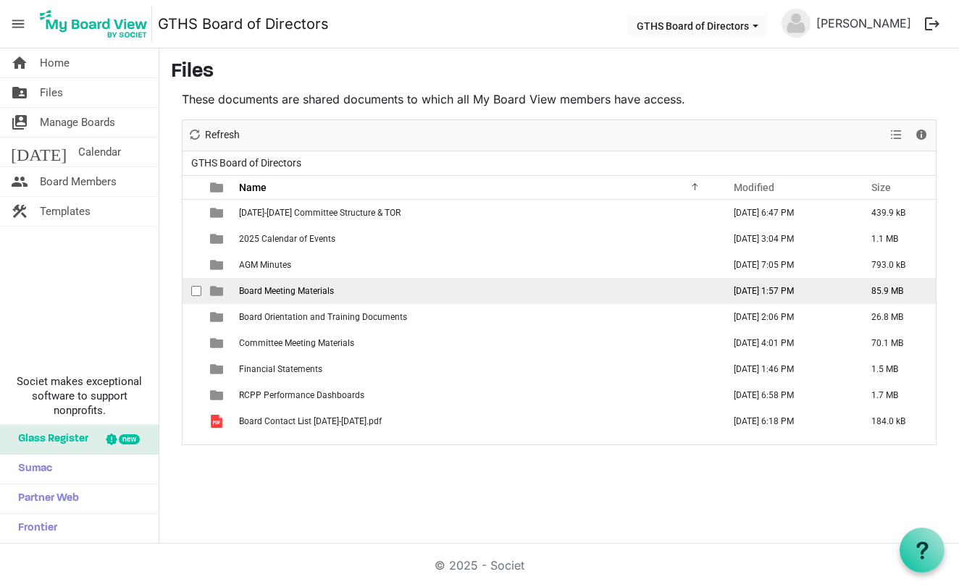
click at [214, 289] on span "is template cell column header type" at bounding box center [216, 291] width 13 height 13
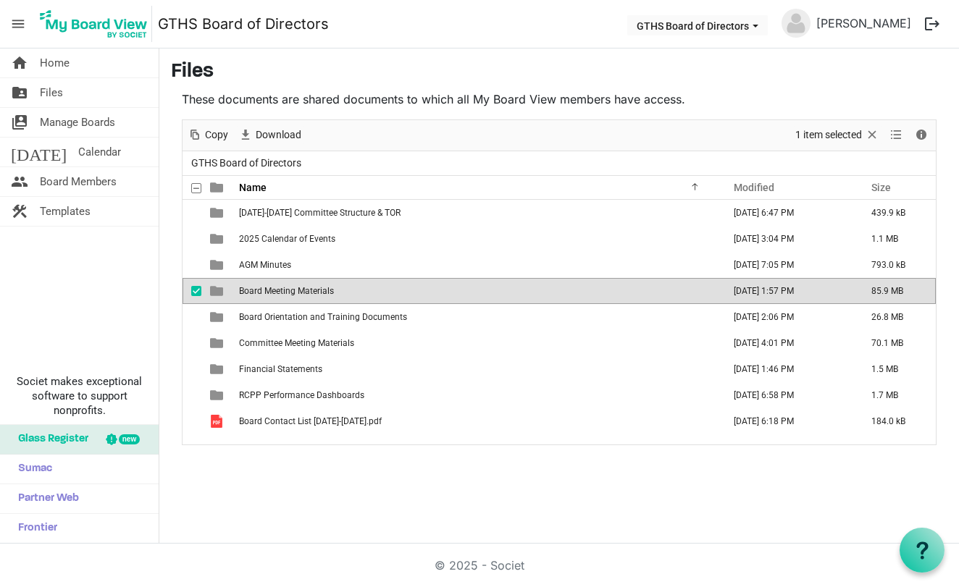
click at [214, 289] on span "is template cell column header type" at bounding box center [216, 291] width 13 height 13
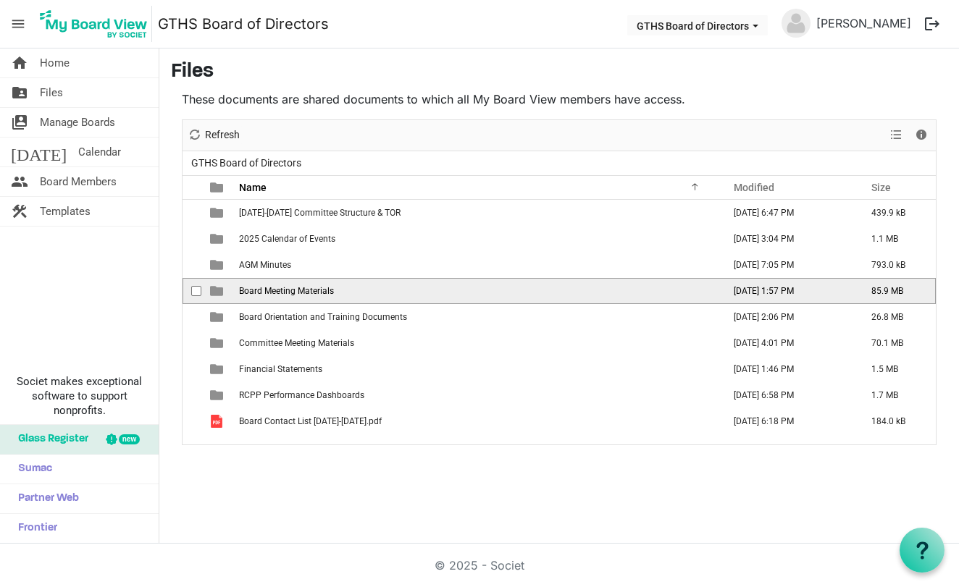
click at [192, 292] on span "checkbox" at bounding box center [196, 291] width 10 height 10
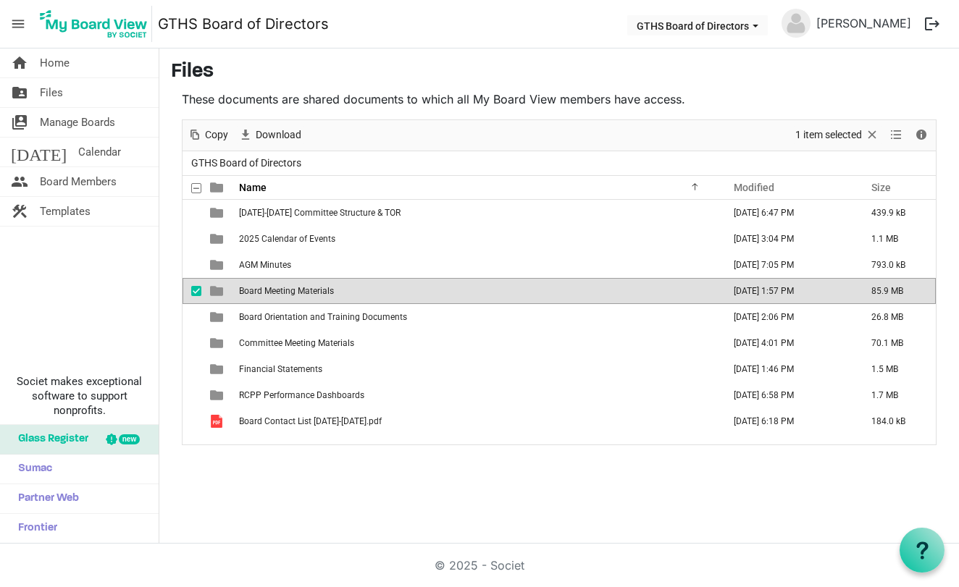
click at [227, 290] on td "is template cell column header type" at bounding box center [217, 291] width 33 height 26
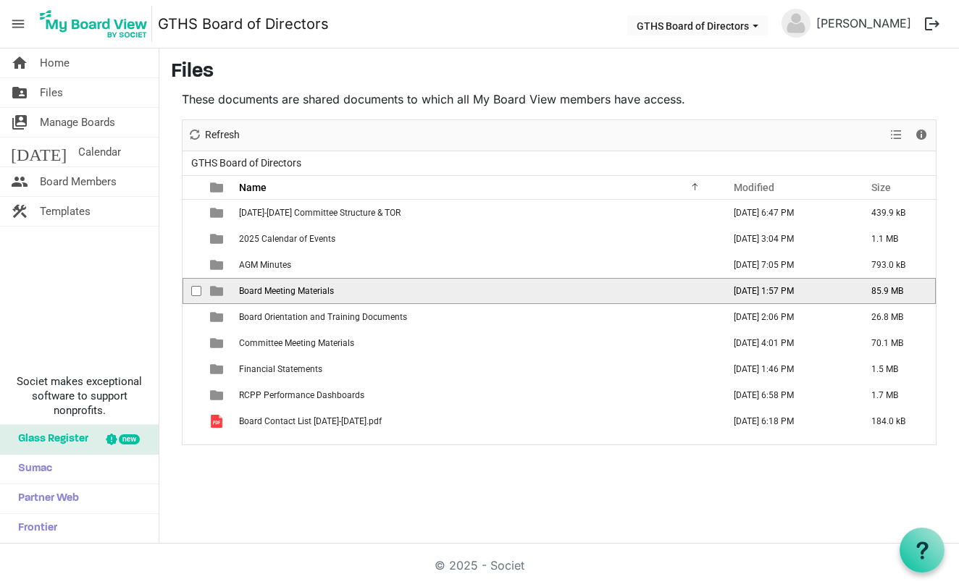
click at [227, 290] on td "is template cell column header type" at bounding box center [217, 291] width 33 height 26
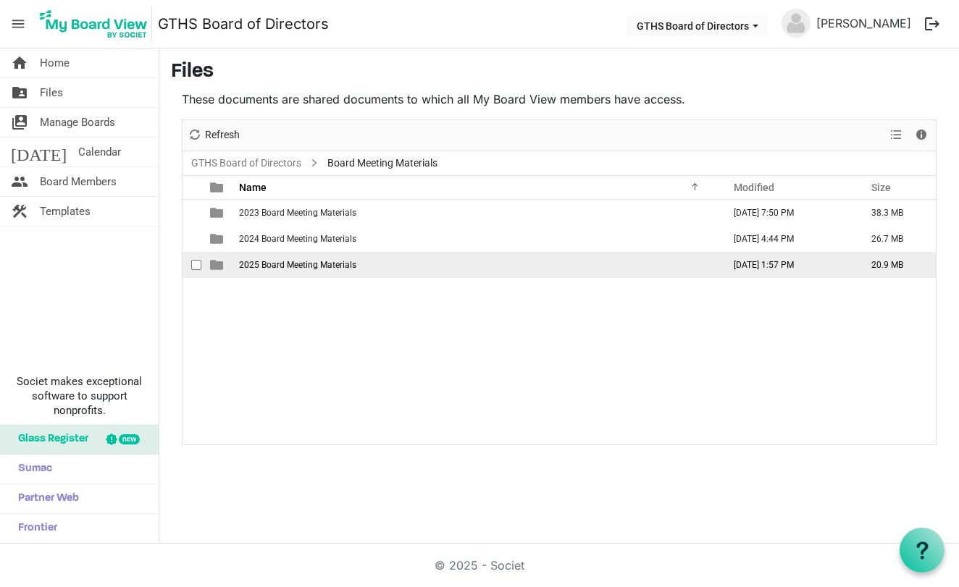
click at [217, 264] on span "is template cell column header type" at bounding box center [216, 265] width 13 height 13
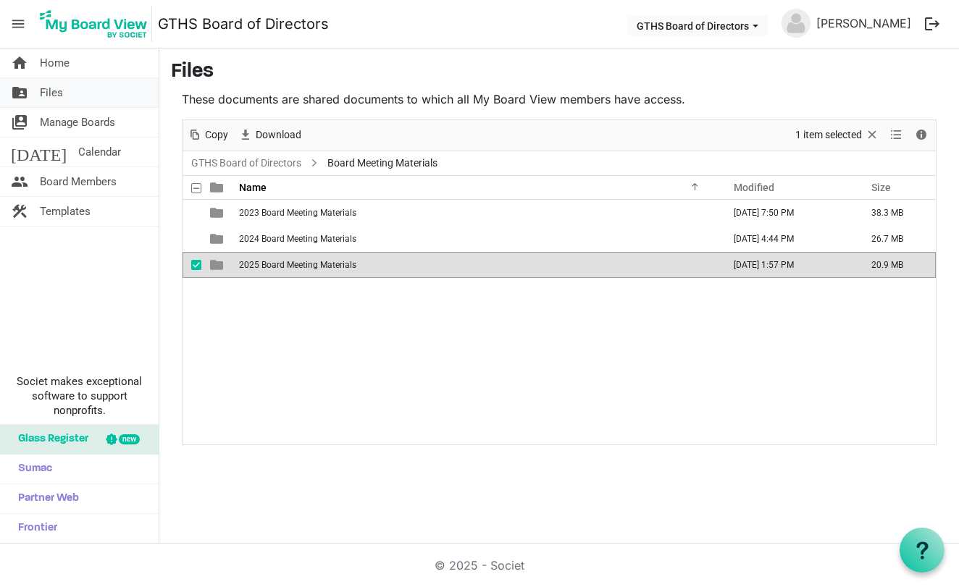
click at [54, 93] on span "Files" at bounding box center [51, 92] width 23 height 29
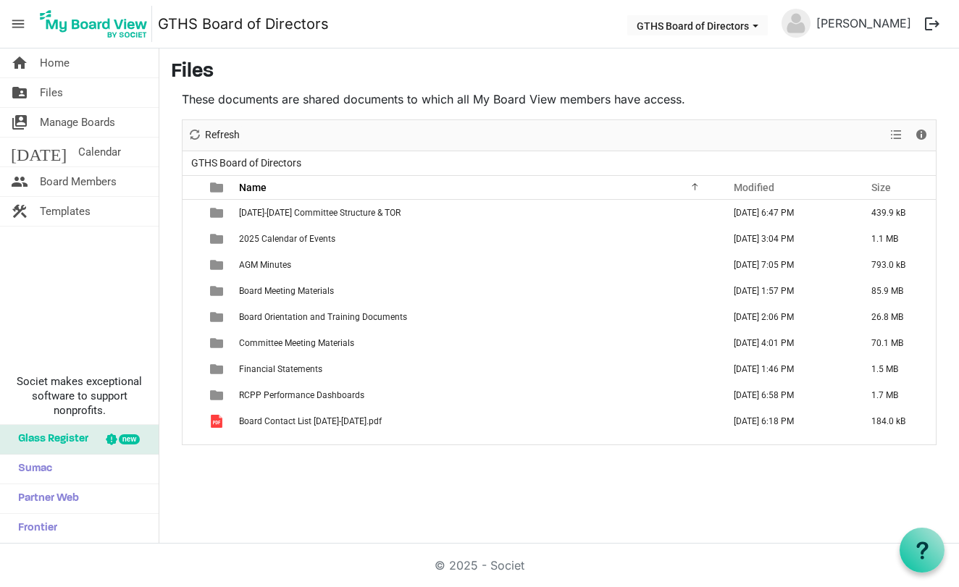
click at [54, 93] on span "Files" at bounding box center [51, 92] width 23 height 29
click at [86, 167] on li "today Calendar" at bounding box center [79, 153] width 159 height 30
click at [653, 167] on ul "GTHS Board of Directors" at bounding box center [559, 163] width 753 height 24
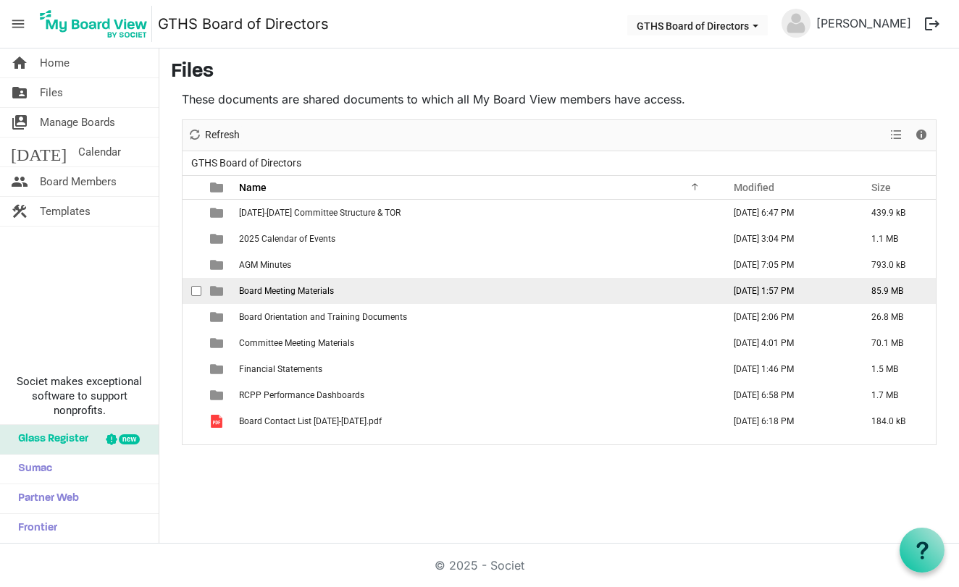
click at [215, 294] on span "is template cell column header type" at bounding box center [216, 291] width 13 height 13
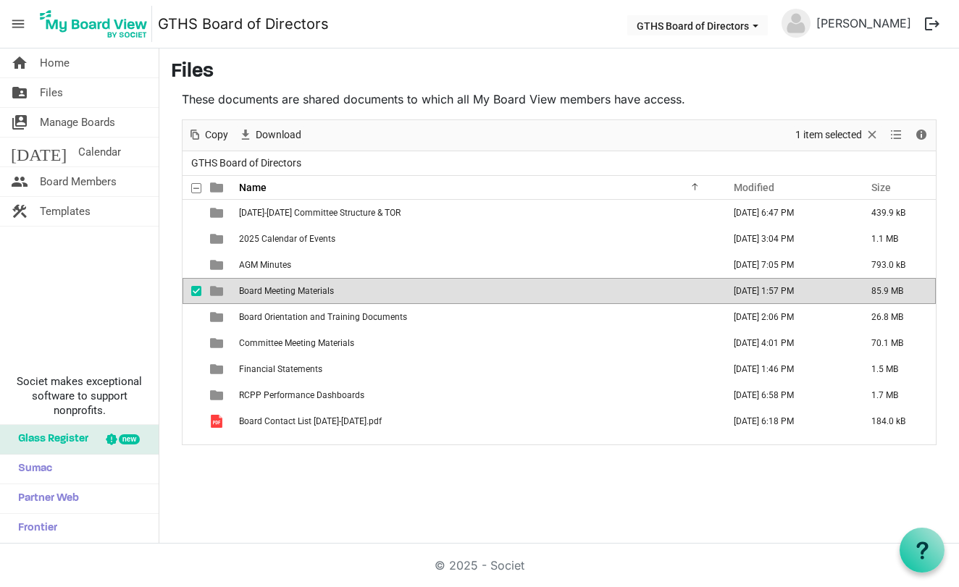
click at [215, 294] on span "is template cell column header type" at bounding box center [216, 291] width 13 height 13
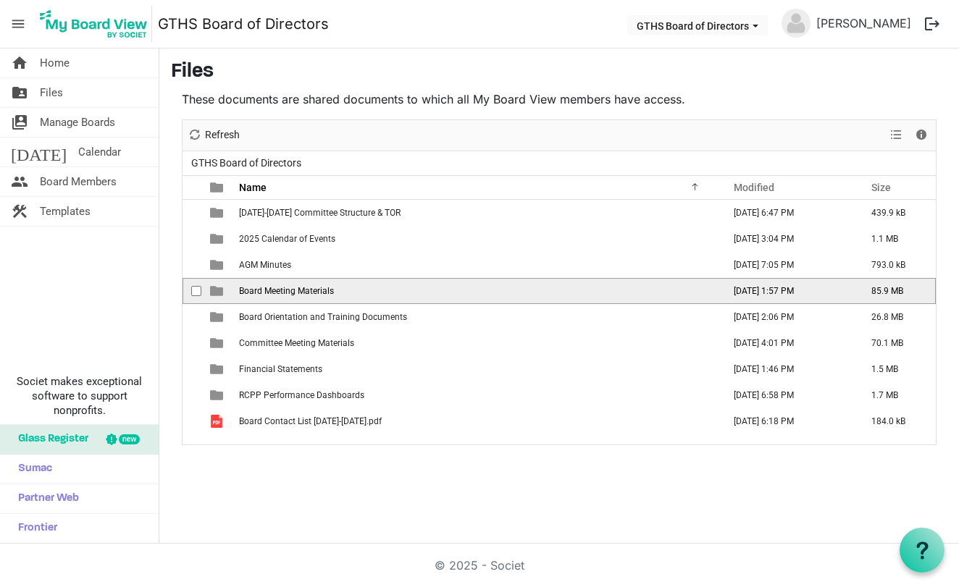
click at [215, 294] on span "is template cell column header type" at bounding box center [216, 291] width 13 height 13
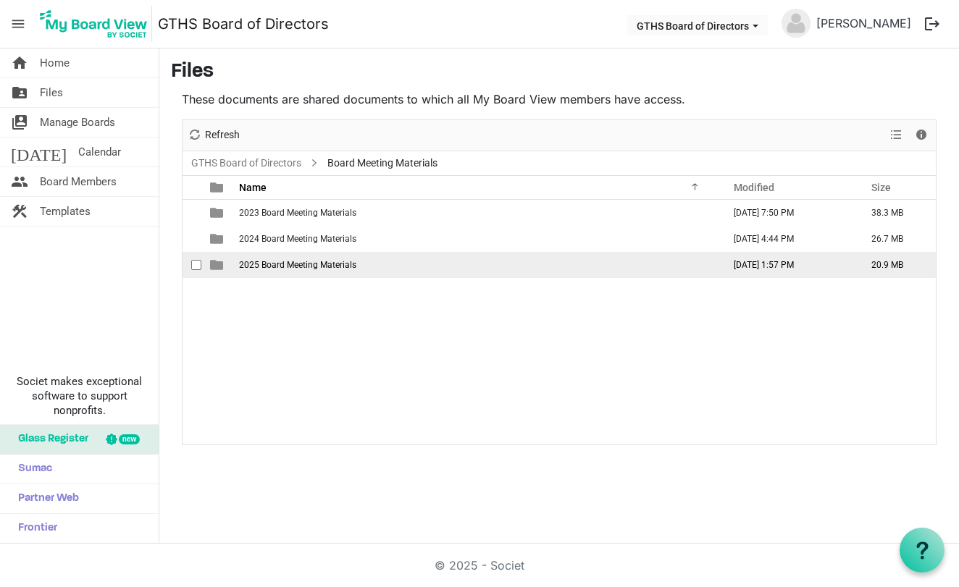
click at [216, 267] on span "is template cell column header type" at bounding box center [216, 265] width 13 height 13
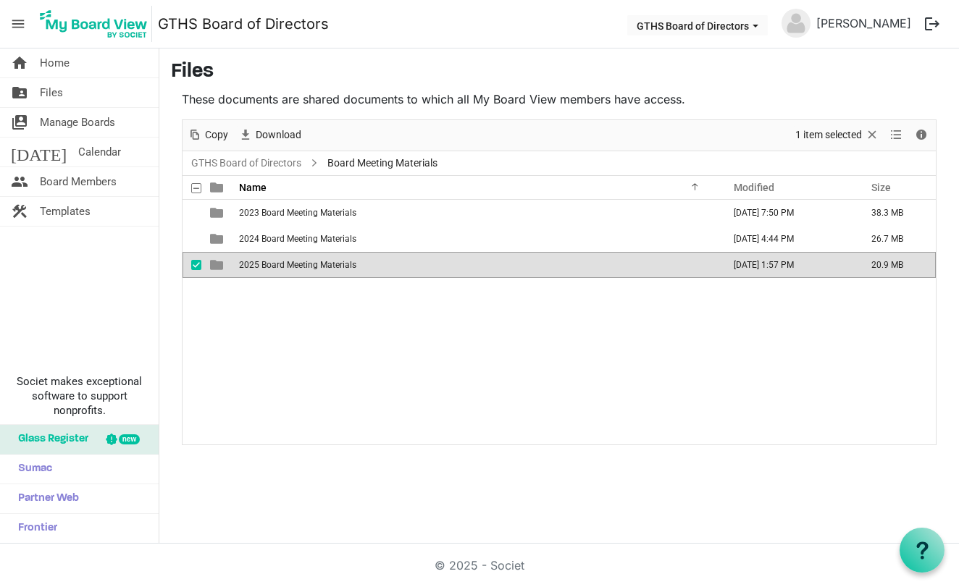
click at [216, 267] on span "is template cell column header type" at bounding box center [216, 265] width 13 height 13
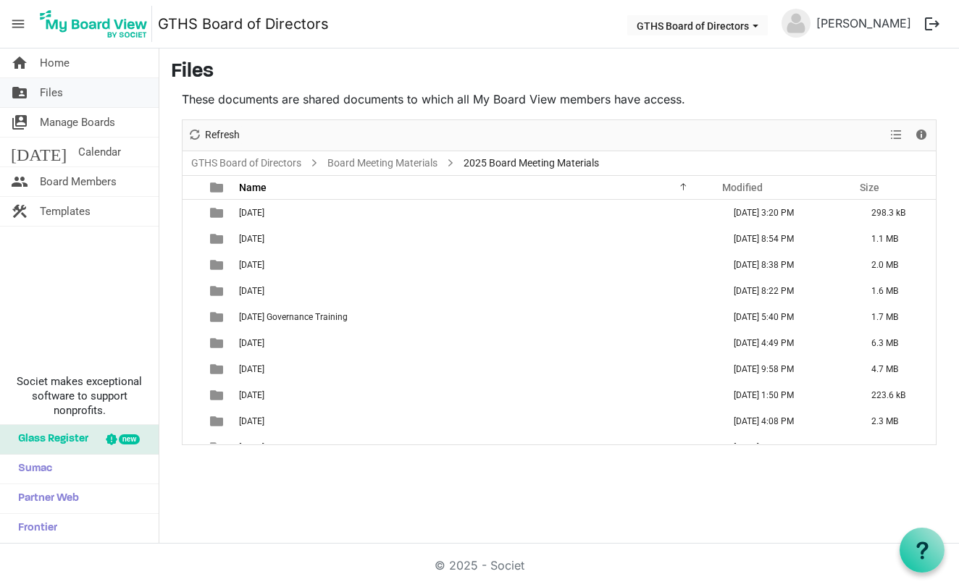
click at [52, 88] on span "Files" at bounding box center [51, 92] width 23 height 29
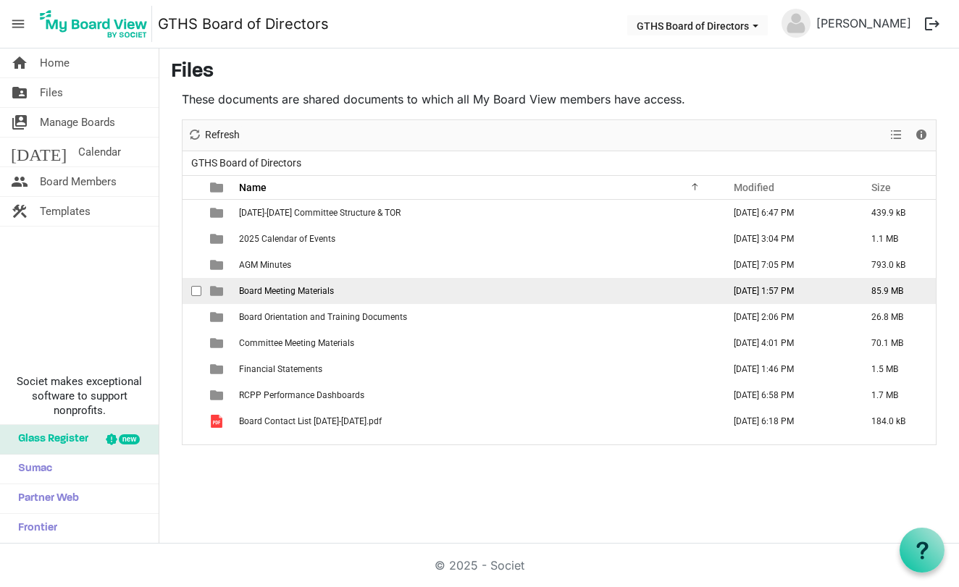
click at [251, 295] on span "Board Meeting Materials" at bounding box center [286, 291] width 95 height 10
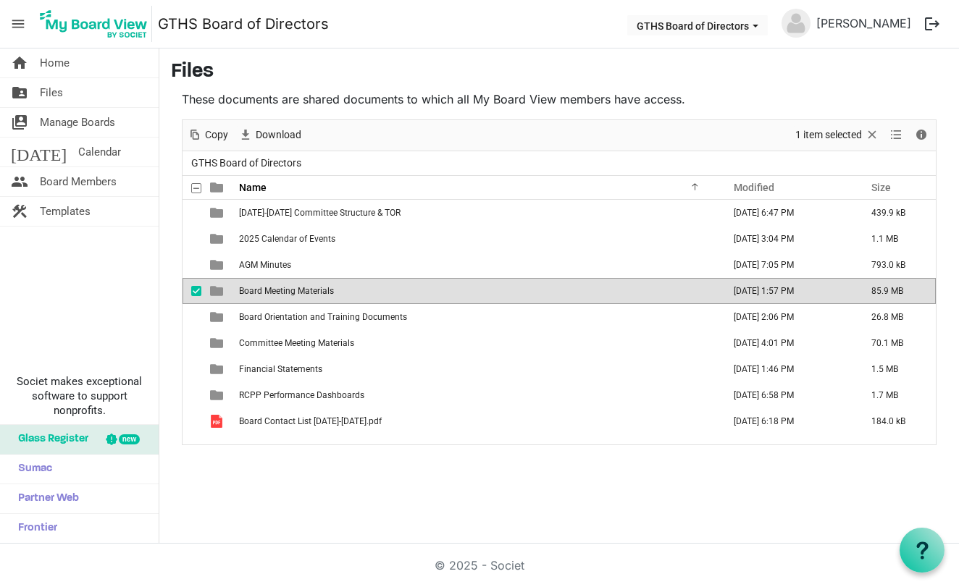
click at [251, 295] on span "Board Meeting Materials" at bounding box center [286, 291] width 95 height 10
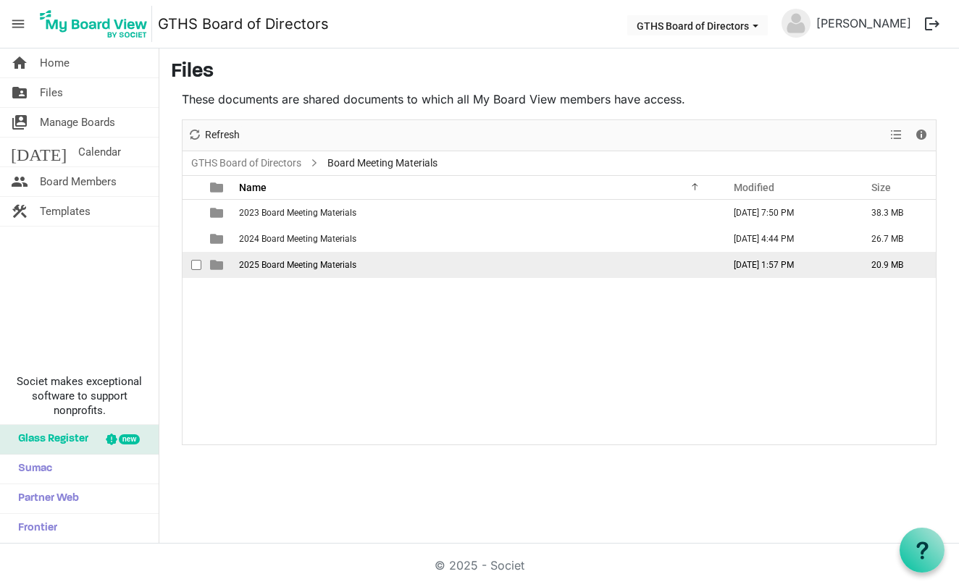
click at [217, 267] on span "is template cell column header type" at bounding box center [216, 265] width 13 height 13
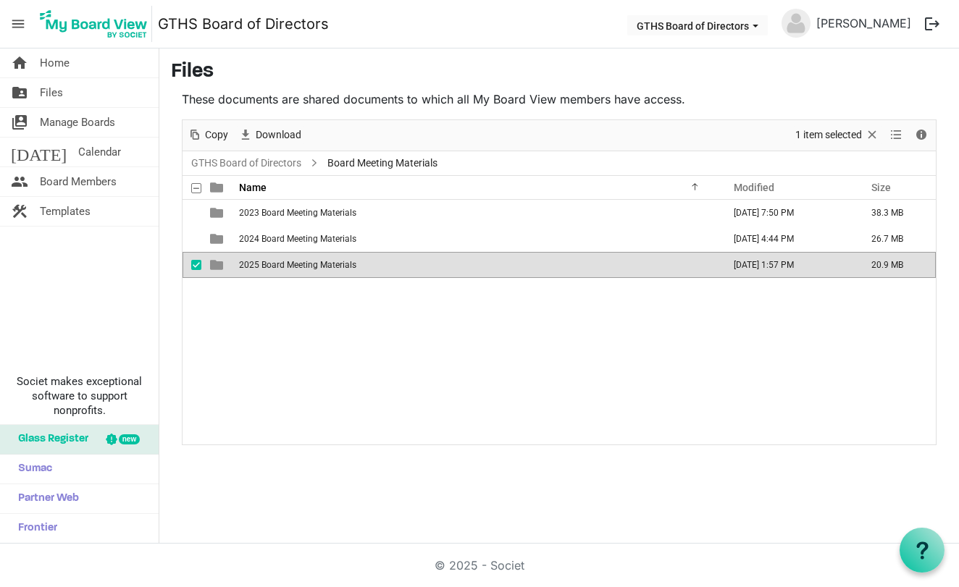
click at [217, 267] on span "is template cell column header type" at bounding box center [216, 265] width 13 height 13
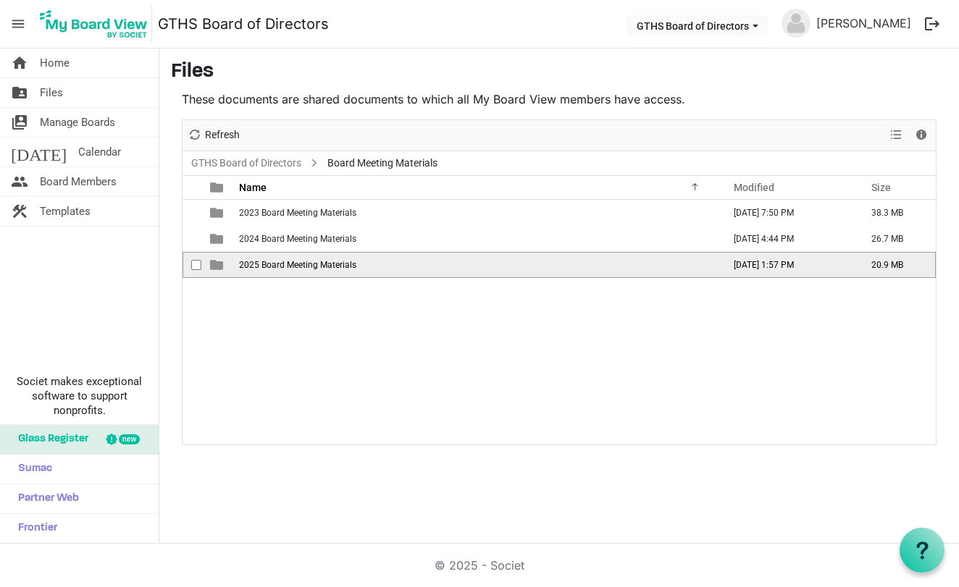
click at [217, 267] on span "is template cell column header type" at bounding box center [216, 265] width 13 height 13
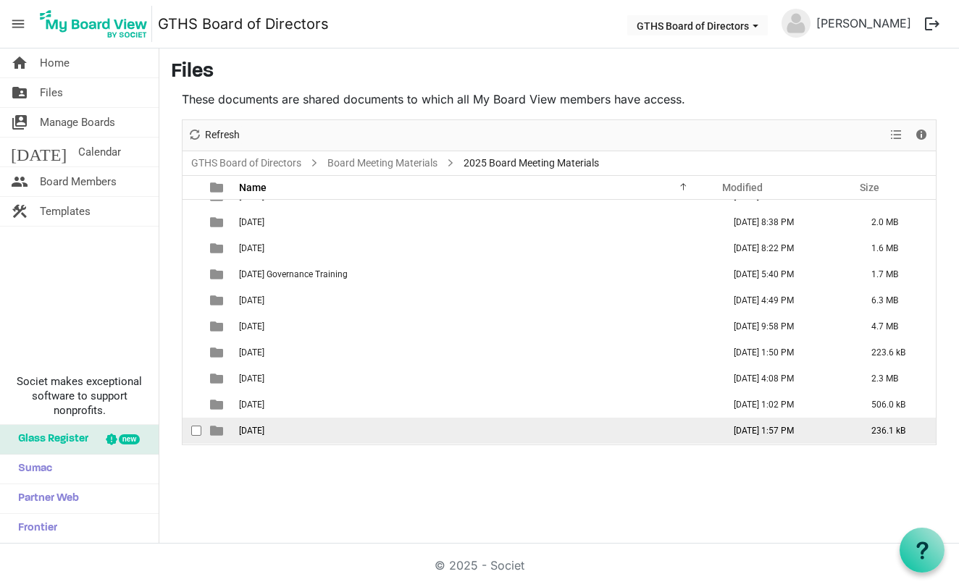
click at [219, 431] on span "is template cell column header type" at bounding box center [216, 430] width 13 height 13
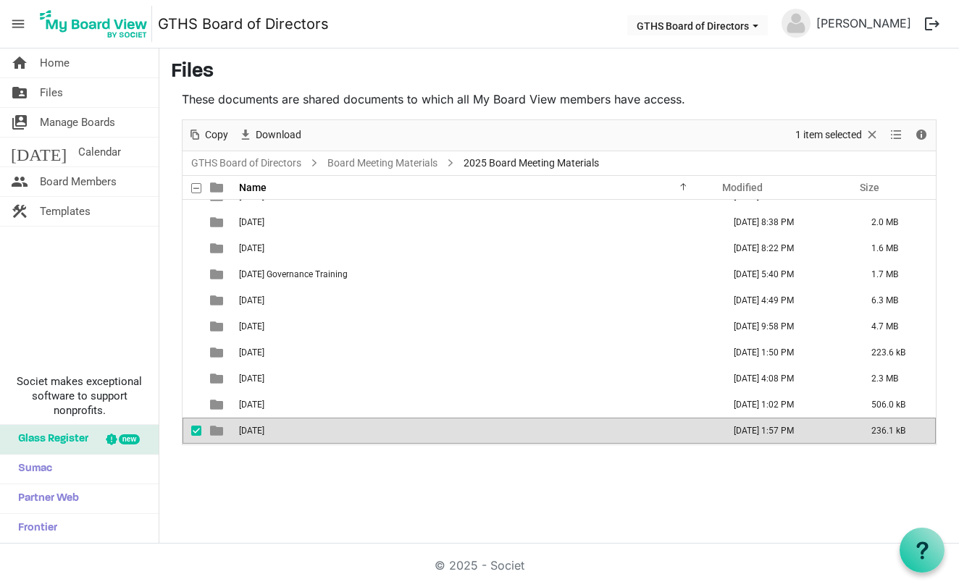
click at [219, 431] on span "is template cell column header type" at bounding box center [216, 430] width 13 height 13
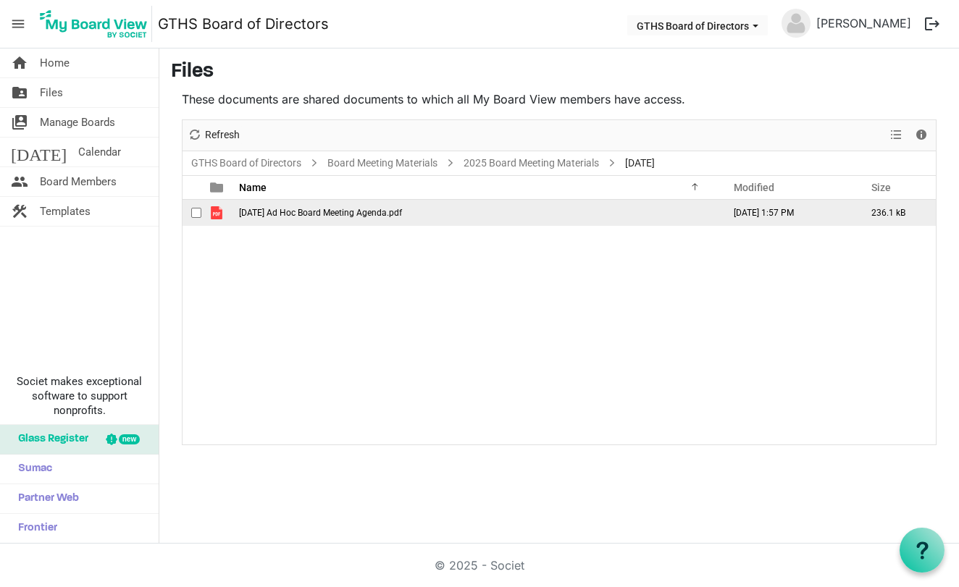
click at [216, 211] on span "is template cell column header type" at bounding box center [216, 212] width 13 height 13
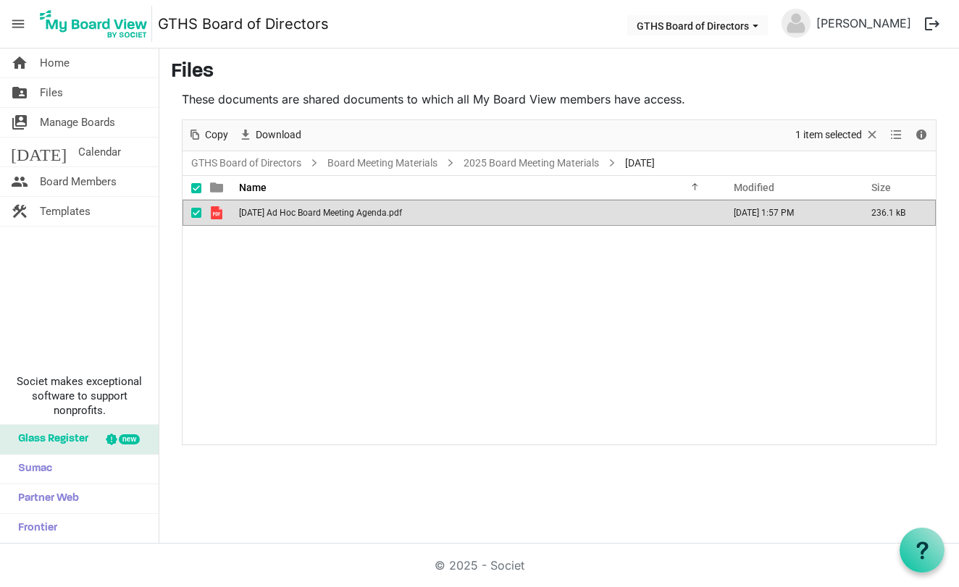
click at [216, 211] on span "is template cell column header type" at bounding box center [216, 212] width 13 height 13
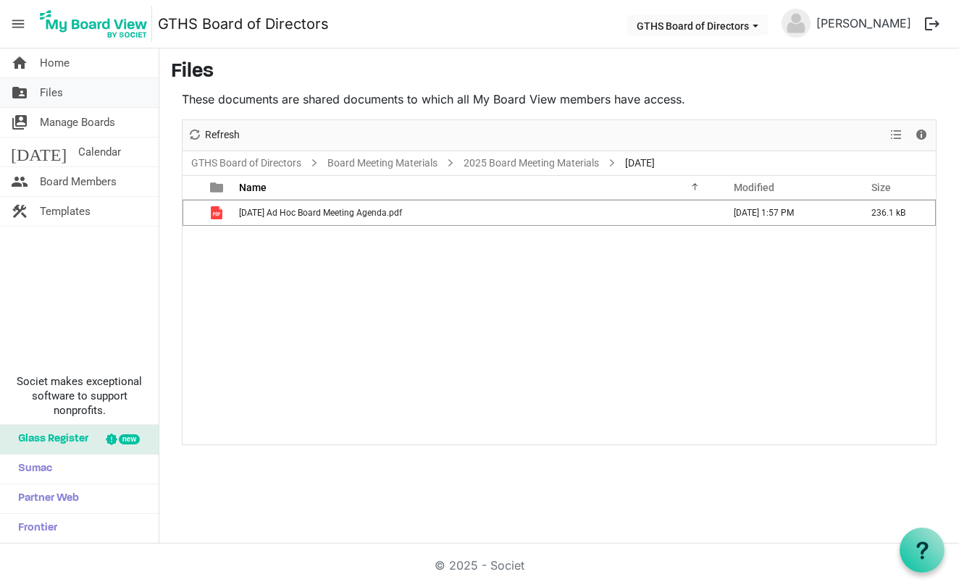
click at [25, 91] on span "folder_shared" at bounding box center [19, 92] width 17 height 29
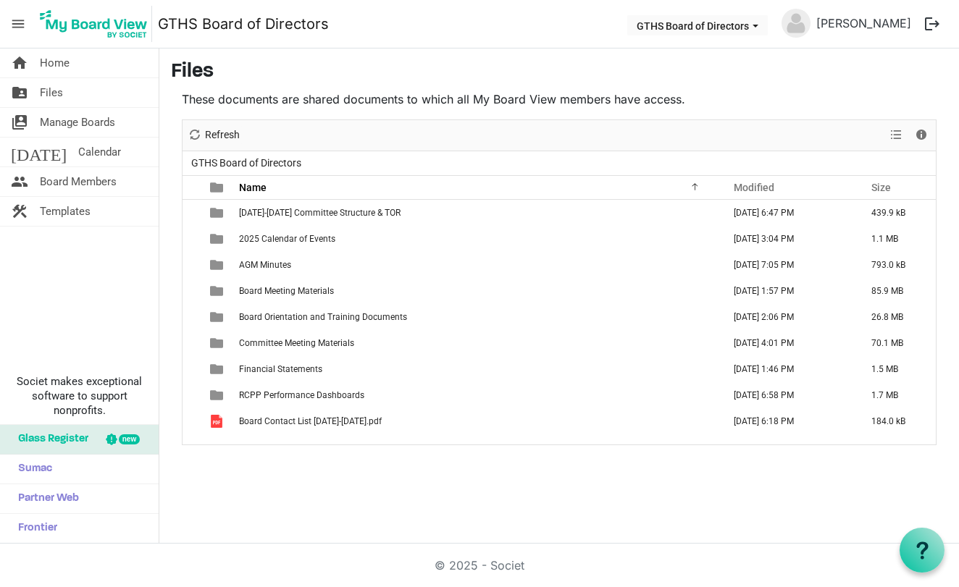
click at [934, 23] on button "logout" at bounding box center [932, 24] width 30 height 30
